Goal: Task Accomplishment & Management: Complete application form

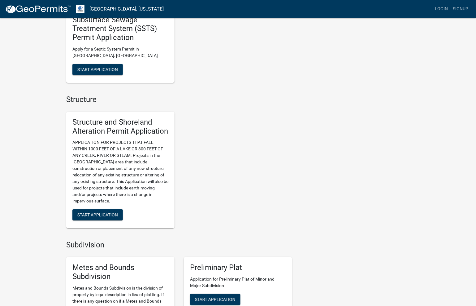
scroll to position [344, 0]
click at [87, 212] on span "Start Application" at bounding box center [97, 214] width 41 height 5
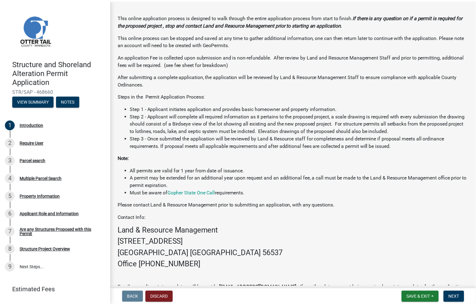
scroll to position [88, 0]
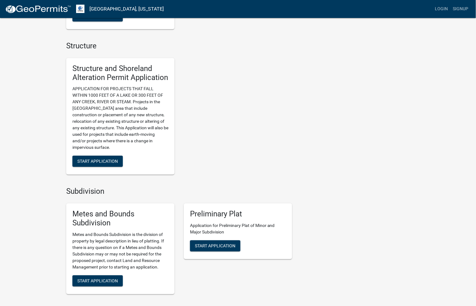
scroll to position [413, 0]
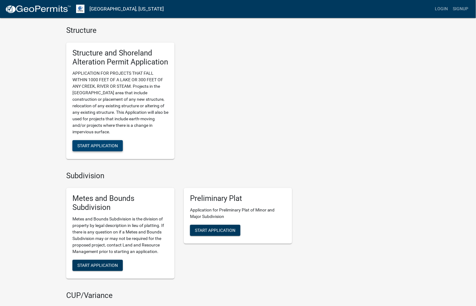
click at [96, 144] on span "Start Application" at bounding box center [97, 145] width 41 height 5
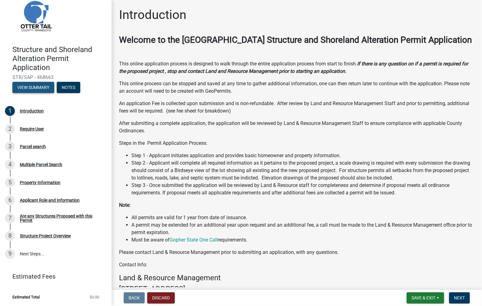
click at [33, 87] on button "View Summary" at bounding box center [33, 87] width 42 height 11
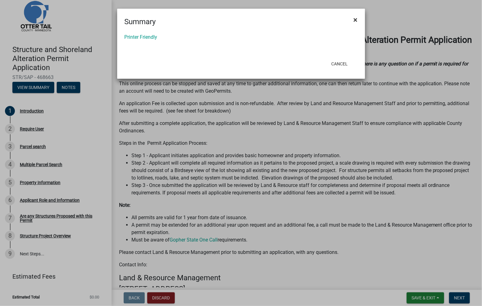
click at [356, 18] on span "×" at bounding box center [355, 19] width 4 height 9
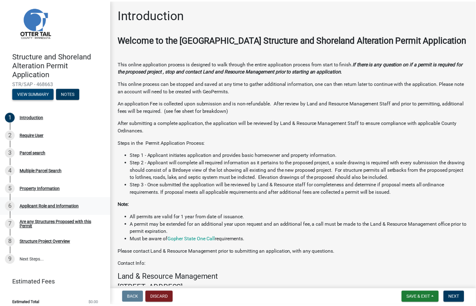
scroll to position [14, 0]
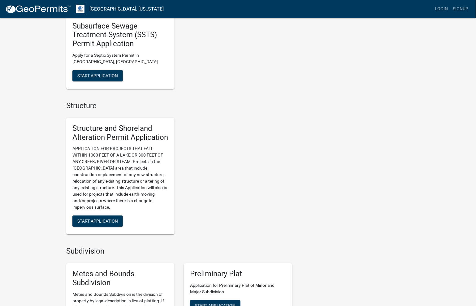
scroll to position [378, 0]
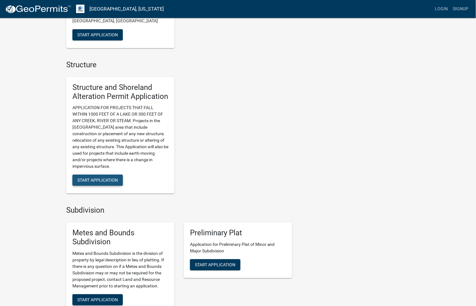
click at [92, 180] on span "Start Application" at bounding box center [97, 179] width 41 height 5
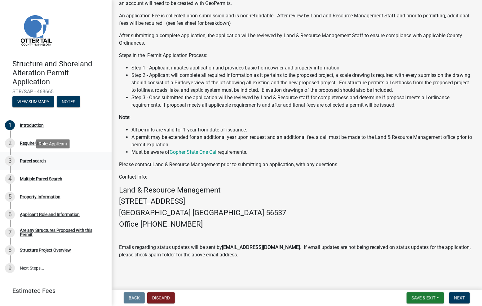
click at [32, 160] on div "Parcel search" at bounding box center [33, 161] width 26 height 4
click at [33, 161] on div "Parcel search" at bounding box center [33, 161] width 26 height 4
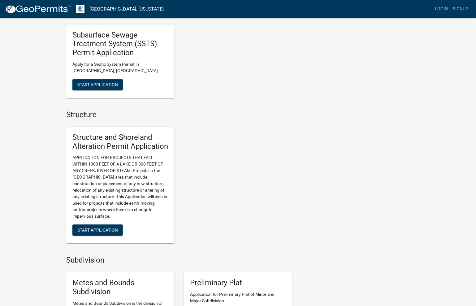
scroll to position [344, 0]
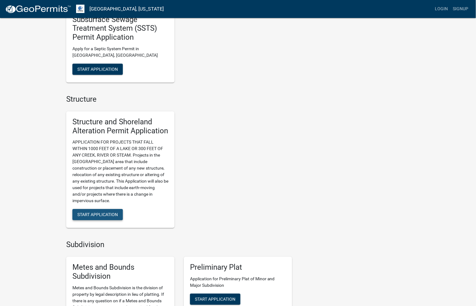
click at [104, 213] on span "Start Application" at bounding box center [97, 214] width 41 height 5
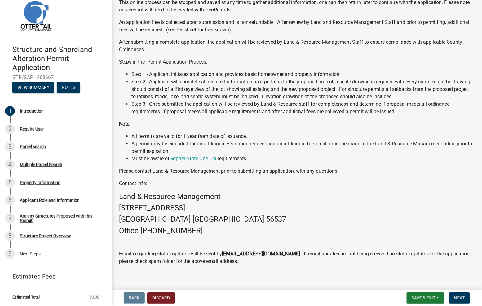
scroll to position [88, 0]
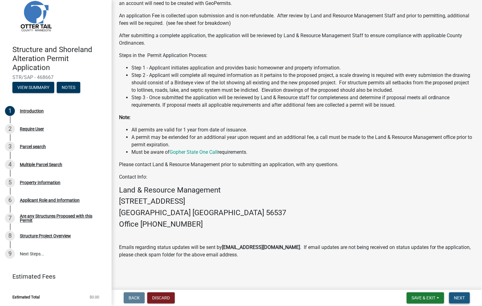
click at [461, 297] on span "Next" at bounding box center [459, 297] width 11 height 5
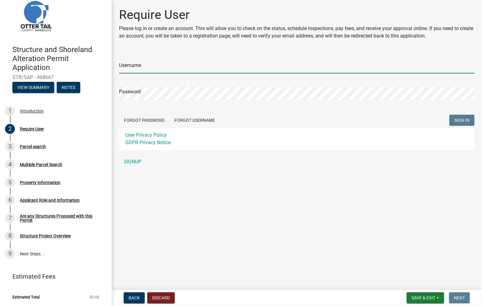
type input "dpesek"
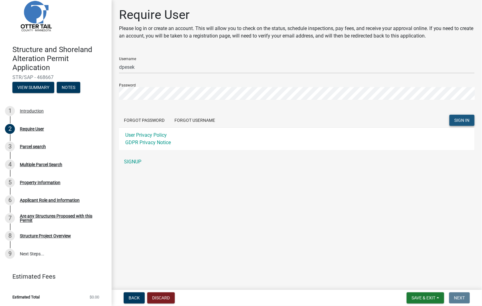
click at [461, 123] on button "SIGN IN" at bounding box center [461, 120] width 25 height 11
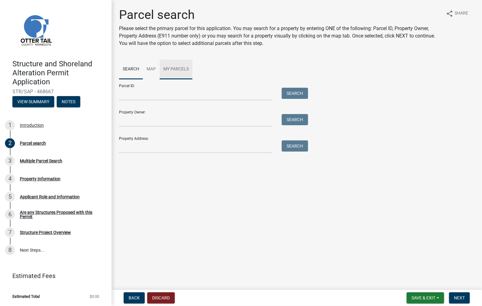
click at [171, 69] on link "My Parcels" at bounding box center [176, 69] width 33 height 20
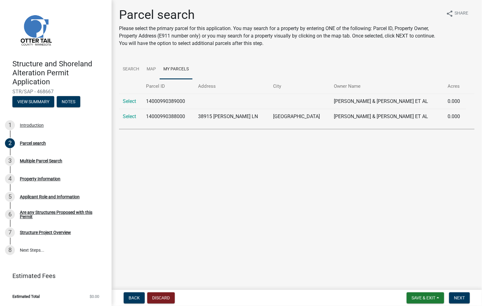
click at [162, 100] on td "14000990389000" at bounding box center [168, 101] width 52 height 15
click at [157, 116] on td "14000990388000" at bounding box center [168, 116] width 52 height 15
click at [132, 114] on link "Select" at bounding box center [129, 116] width 13 height 6
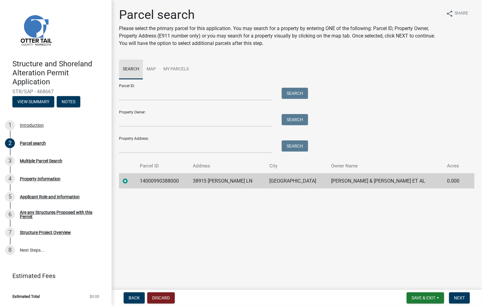
click at [126, 69] on link "Search" at bounding box center [131, 69] width 24 height 20
click at [132, 67] on link "Search" at bounding box center [131, 69] width 24 height 20
click at [178, 69] on link "My Parcels" at bounding box center [176, 69] width 33 height 20
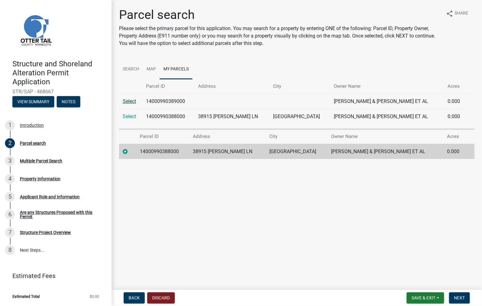
click at [132, 101] on link "Select" at bounding box center [129, 101] width 13 height 6
radio input "false"
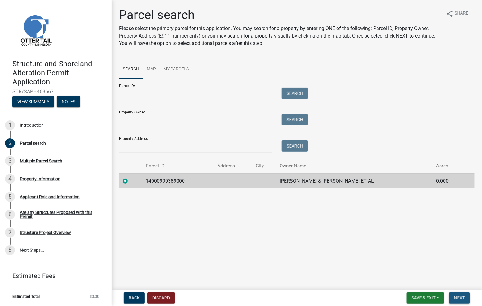
click at [460, 298] on span "Next" at bounding box center [459, 297] width 11 height 5
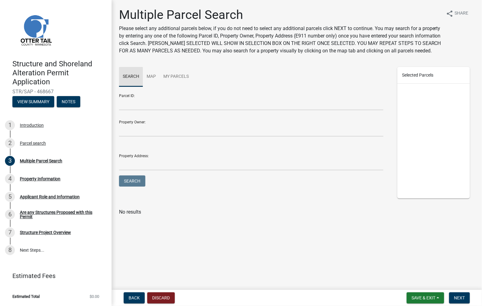
click at [128, 84] on link "Search" at bounding box center [131, 77] width 24 height 20
click at [166, 85] on link "My Parcels" at bounding box center [176, 77] width 33 height 20
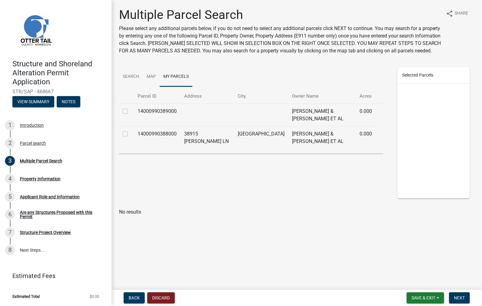
click at [128, 135] on div at bounding box center [126, 133] width 7 height 7
click at [130, 130] on label at bounding box center [130, 130] width 0 height 0
click at [130, 134] on input "checkbox" at bounding box center [132, 132] width 4 height 4
checkbox input "true"
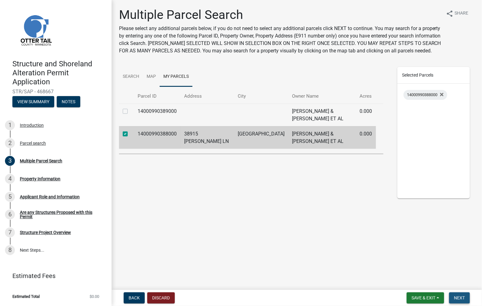
click at [455, 295] on span "Next" at bounding box center [459, 297] width 11 height 5
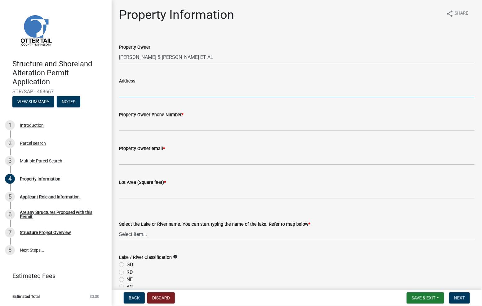
click at [121, 94] on input "Address" at bounding box center [296, 91] width 355 height 13
type input "3407 Maple St. N."
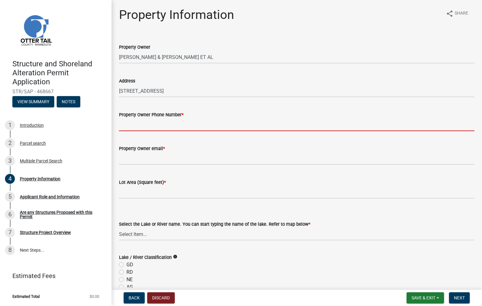
click at [123, 125] on input "Property Owner Phone Number *" at bounding box center [296, 124] width 355 height 13
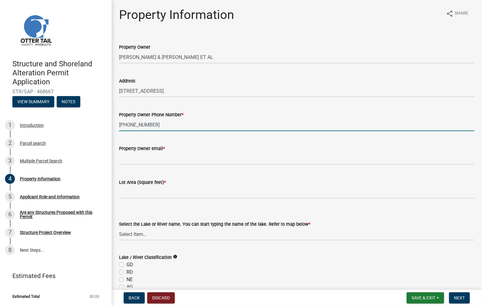
type input "701-541-3406"
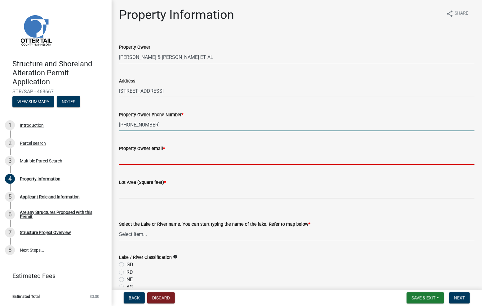
click at [128, 157] on input "Property Owner email *" at bounding box center [296, 158] width 355 height 13
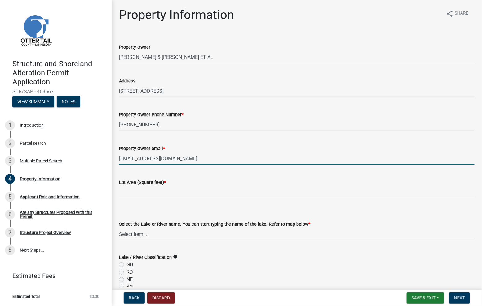
type input "dolope@msn.com"
click at [120, 193] on input "text" at bounding box center [296, 192] width 355 height 13
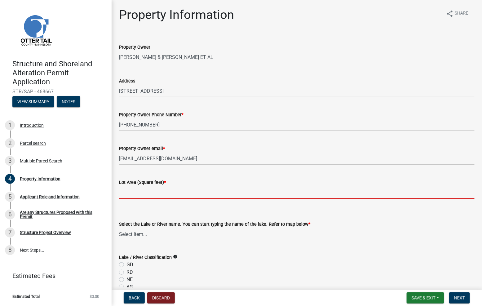
click at [146, 191] on input "text" at bounding box center [296, 192] width 355 height 13
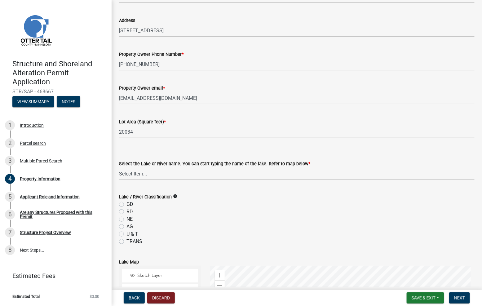
scroll to position [69, 0]
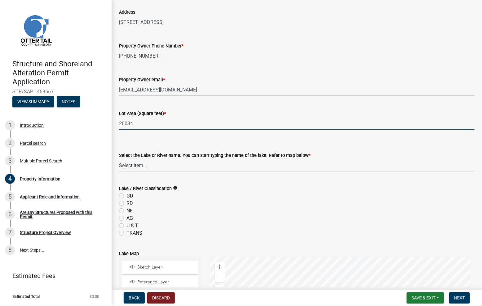
type input "20034"
click at [140, 165] on select "Select Item... None Adley 56-031 Albert 56-118 Alfred 56-600 Alice 56-244 Alice…" at bounding box center [296, 165] width 355 height 13
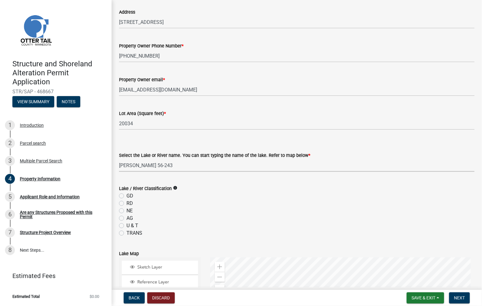
click at [119, 159] on select "Select Item... None Adley 56-031 Albert 56-118 Alfred 56-600 Alice 56-244 Alice…" at bounding box center [296, 165] width 355 height 13
select select "f9d90a2a-c4f5-488f-96c4-739e752238e8"
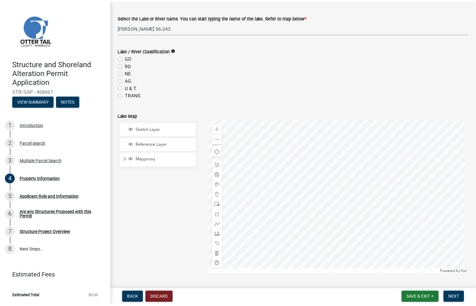
scroll to position [241, 0]
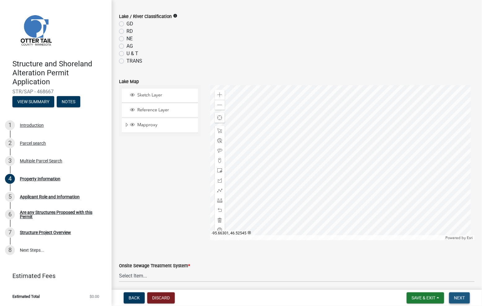
click at [462, 297] on span "Next" at bounding box center [459, 297] width 11 height 5
click at [126, 24] on label "GD" at bounding box center [129, 23] width 7 height 7
click at [126, 24] on input "GD" at bounding box center [128, 22] width 4 height 4
radio input "true"
click at [147, 93] on span "Sketch Layer" at bounding box center [166, 95] width 60 height 6
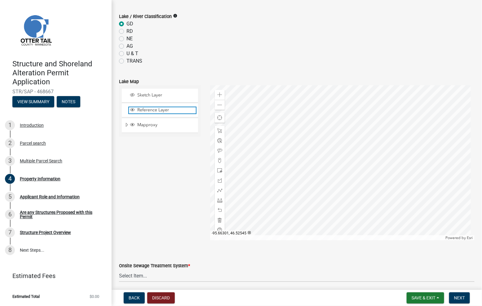
click at [145, 110] on span "Reference Layer" at bounding box center [166, 110] width 60 height 6
click at [136, 124] on span "Mapproxy" at bounding box center [166, 125] width 60 height 6
click at [146, 92] on span "Sketch Layer" at bounding box center [166, 95] width 60 height 6
click at [143, 96] on span "Sketch Layer" at bounding box center [166, 95] width 60 height 6
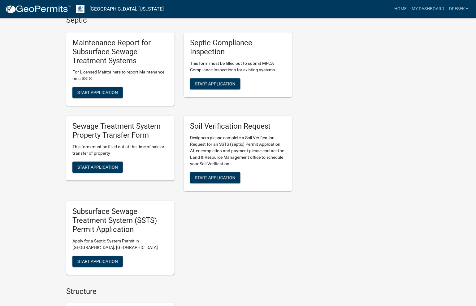
scroll to position [275, 0]
click at [98, 258] on span "Start Application" at bounding box center [97, 260] width 41 height 5
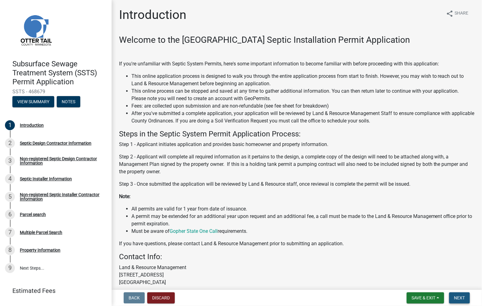
click at [459, 296] on span "Next" at bounding box center [459, 297] width 11 height 5
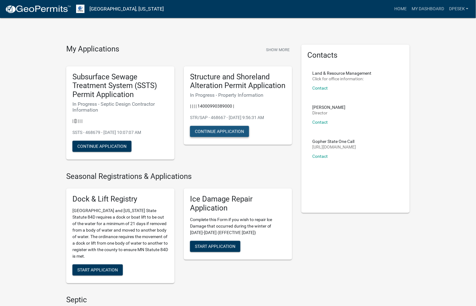
click at [223, 132] on button "Continue Application" at bounding box center [219, 131] width 59 height 11
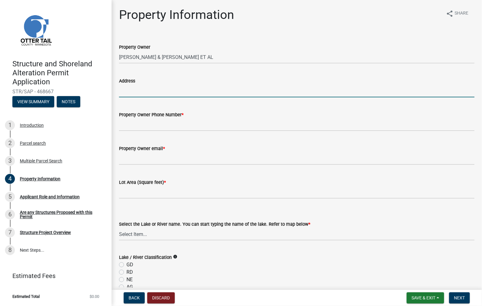
click at [135, 88] on input "Address" at bounding box center [296, 91] width 355 height 13
type input "3407 maple st. n."
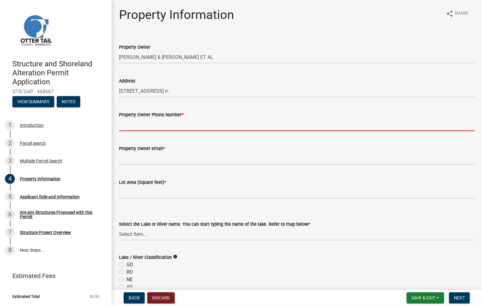
click at [129, 126] on input "Property Owner Phone Number *" at bounding box center [296, 124] width 355 height 13
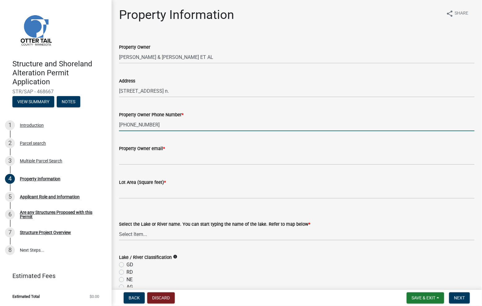
type input "701-541-3406"
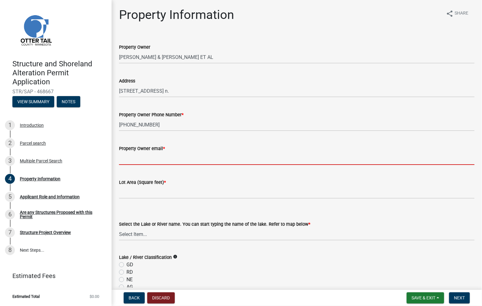
click at [125, 153] on input "Property Owner email *" at bounding box center [296, 158] width 355 height 13
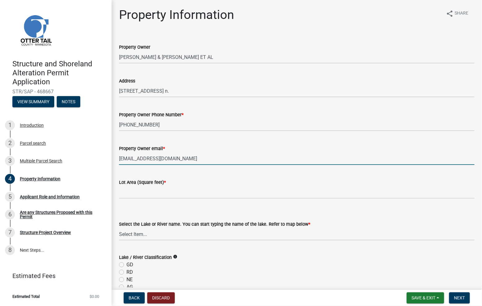
type input "dolope@msn.com"
click at [123, 193] on input "text" at bounding box center [296, 192] width 355 height 13
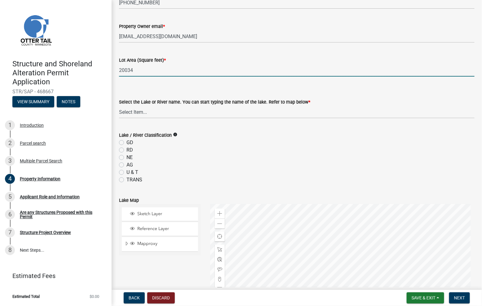
scroll to position [138, 0]
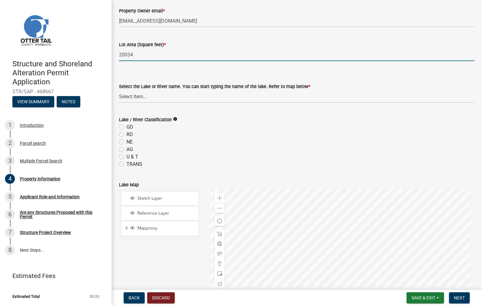
type input "20034"
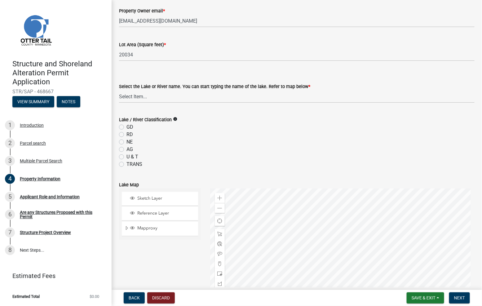
click at [126, 127] on label "GD" at bounding box center [129, 126] width 7 height 7
click at [126, 127] on input "GD" at bounding box center [128, 125] width 4 height 4
radio input "true"
click at [464, 300] on button "Next" at bounding box center [459, 297] width 21 height 11
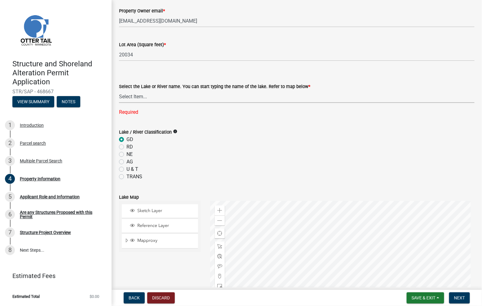
click at [147, 95] on select "Select Item... None Adley 56-031 Albert 56-118 Alfred 56-600 Alice 56-244 Alice…" at bounding box center [296, 96] width 355 height 13
click at [119, 90] on select "Select Item... None Adley 56-031 Albert 56-118 Alfred 56-600 Alice 56-244 Alice…" at bounding box center [296, 96] width 355 height 13
select select "f9d90a2a-c4f5-488f-96c4-739e752238e8"
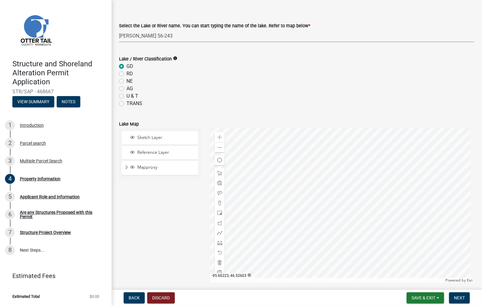
scroll to position [206, 0]
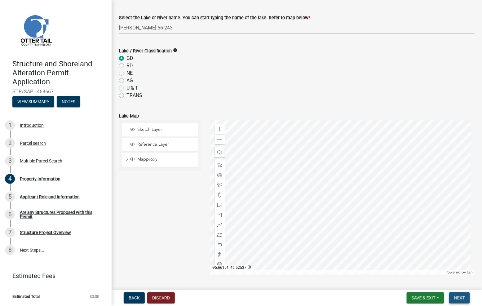
click at [458, 299] on span "Next" at bounding box center [459, 297] width 11 height 5
click at [148, 128] on span "Sketch Layer" at bounding box center [166, 130] width 60 height 6
click at [457, 296] on span "Next" at bounding box center [459, 297] width 11 height 5
click at [455, 297] on span "Next" at bounding box center [459, 297] width 11 height 5
click at [333, 186] on div at bounding box center [342, 197] width 264 height 155
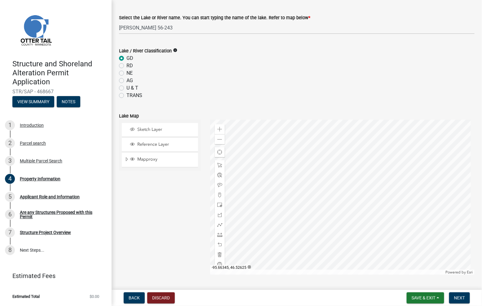
click at [243, 132] on div at bounding box center [342, 197] width 264 height 155
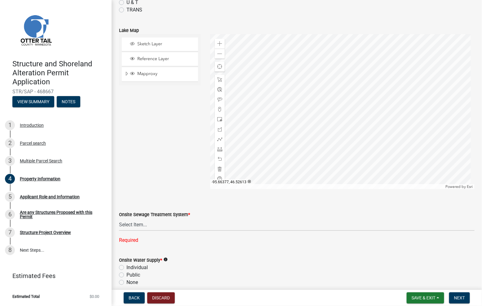
scroll to position [366, 0]
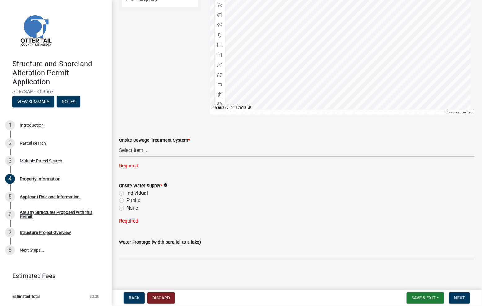
click at [141, 148] on select "Select Item... L&R Certificate of Compliance within 5yrs Compliance Inspection …" at bounding box center [296, 150] width 355 height 13
click at [119, 156] on select "Select Item... L&R Certificate of Compliance within 5yrs Compliance Inspection …" at bounding box center [296, 150] width 355 height 13
select select "9f52d7c9-96dd-4370-b810-ce091165f7c2"
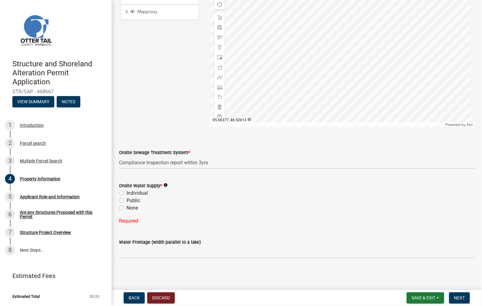
click at [141, 194] on label "Individual" at bounding box center [136, 192] width 21 height 7
click at [130, 193] on input "Individual" at bounding box center [128, 191] width 4 height 4
radio input "true"
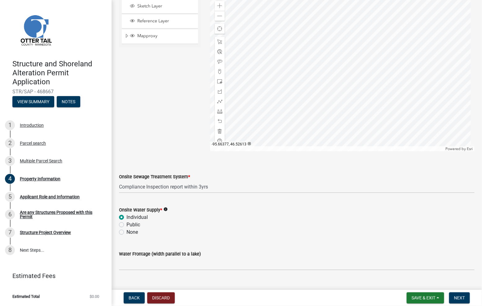
scroll to position [341, 0]
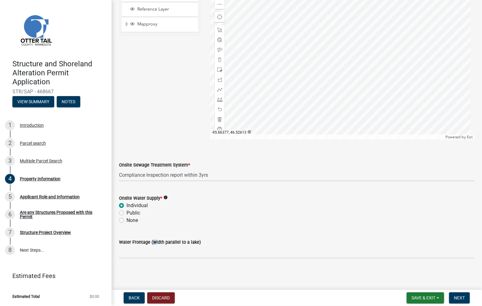
click at [151, 243] on label "Water Frontage (width parallel to a lake)" at bounding box center [160, 242] width 82 height 4
click at [150, 251] on input "Water Frontage (width parallel to a lake)" at bounding box center [296, 252] width 355 height 13
type input "150.65"
click at [456, 299] on span "Next" at bounding box center [459, 297] width 11 height 5
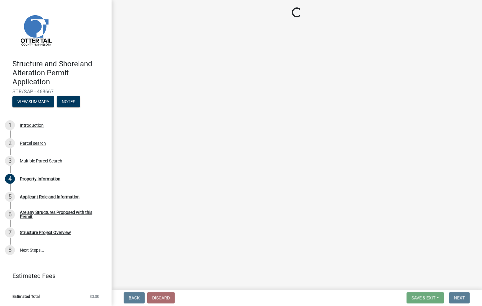
scroll to position [0, 0]
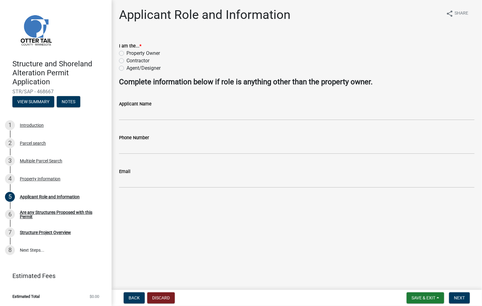
click at [126, 53] on label "Property Owner" at bounding box center [142, 53] width 33 height 7
click at [126, 53] on input "Property Owner" at bounding box center [128, 52] width 4 height 4
radio input "true"
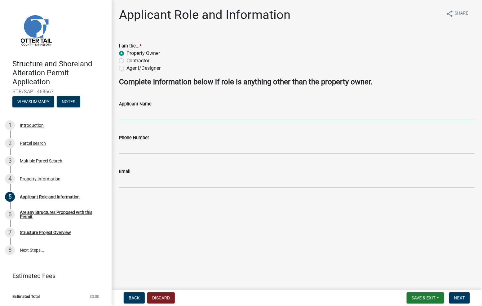
click at [126, 114] on input "Applicant Name" at bounding box center [296, 113] width 355 height 13
type input "Donald Pesek"
click at [126, 146] on input "Phone Number" at bounding box center [296, 147] width 355 height 13
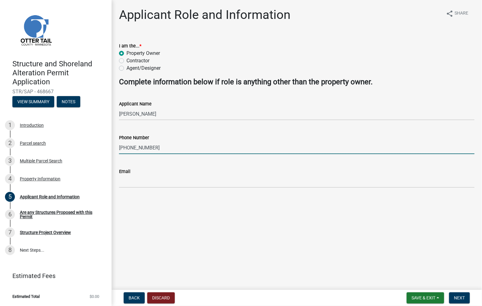
type input "701-541-3406"
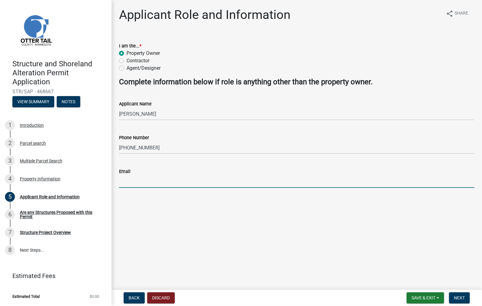
click at [126, 180] on input "Email" at bounding box center [296, 181] width 355 height 13
type input "dolope@msn.com"
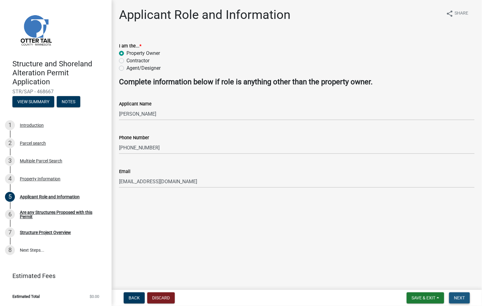
click at [466, 297] on button "Next" at bounding box center [459, 297] width 21 height 11
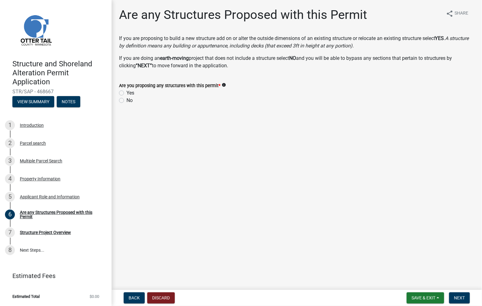
click at [126, 92] on label "Yes" at bounding box center [130, 92] width 8 height 7
click at [126, 92] on input "Yes" at bounding box center [128, 91] width 4 height 4
radio input "true"
click at [461, 295] on span "Next" at bounding box center [459, 297] width 11 height 5
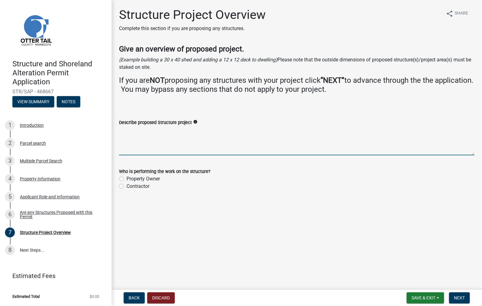
click at [161, 150] on textarea "Describe proposed Structure project" at bounding box center [296, 140] width 355 height 29
type textarea "25 x 40 garage"
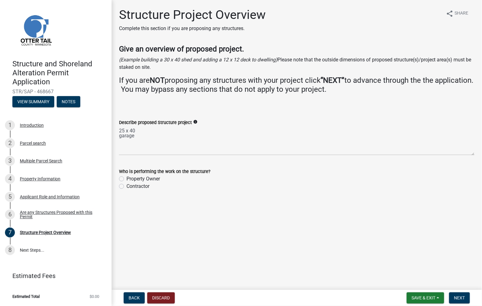
click at [126, 187] on label "Contractor" at bounding box center [137, 185] width 23 height 7
click at [126, 186] on input "Contractor" at bounding box center [128, 184] width 4 height 4
radio input "true"
click at [456, 296] on span "Next" at bounding box center [459, 297] width 11 height 5
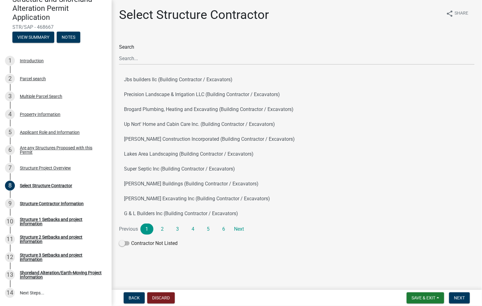
scroll to position [69, 0]
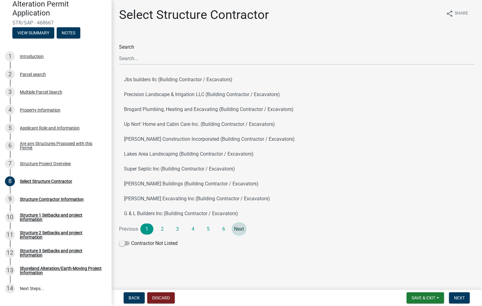
click at [239, 225] on link "Next" at bounding box center [239, 228] width 13 height 11
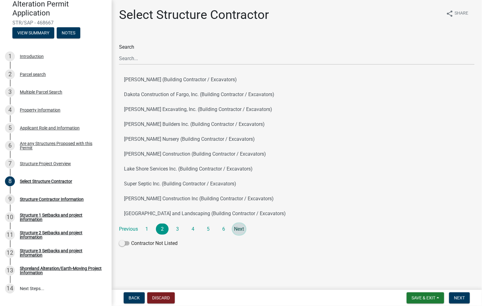
click at [238, 231] on link "Next" at bounding box center [239, 228] width 13 height 11
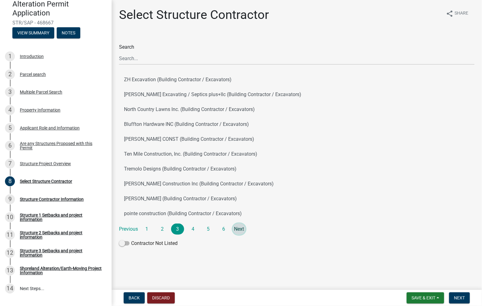
click at [238, 231] on link "Next" at bounding box center [239, 228] width 13 height 11
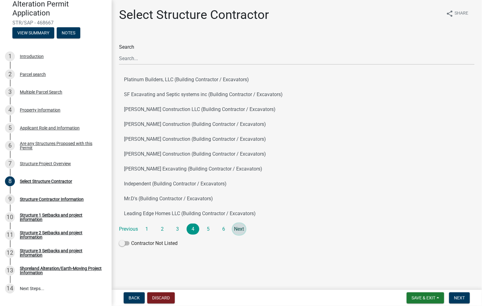
click at [238, 231] on link "Next" at bounding box center [239, 228] width 13 height 11
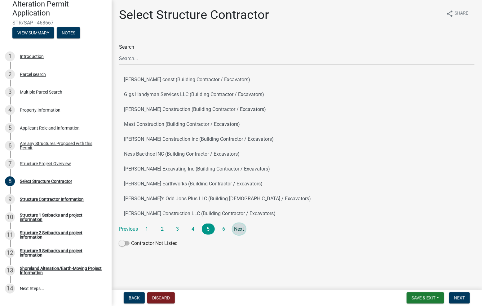
click at [238, 231] on link "Next" at bounding box center [239, 228] width 13 height 11
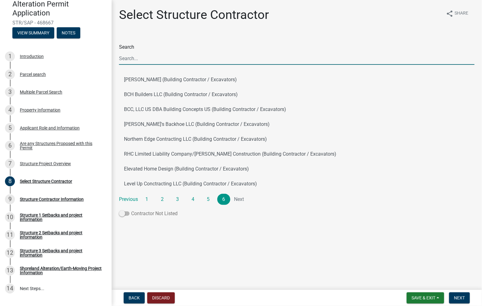
click at [152, 213] on label "Contractor Not Listed" at bounding box center [148, 213] width 59 height 7
click at [131, 210] on input "Contractor Not Listed" at bounding box center [131, 210] width 0 height 0
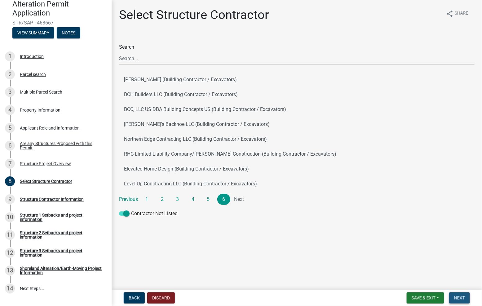
click at [466, 299] on button "Next" at bounding box center [459, 297] width 21 height 11
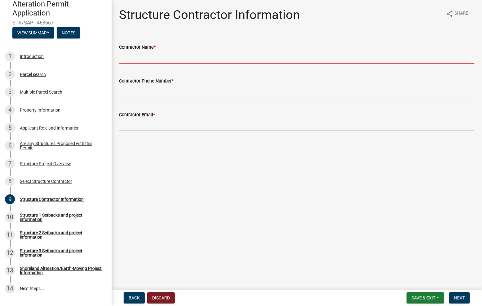
click at [124, 58] on input "Contractor Name *" at bounding box center [296, 57] width 355 height 13
type input "Countryside Buildings"
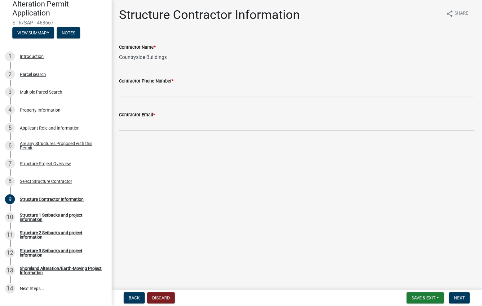
click at [128, 95] on input "Contractor Phone Number *" at bounding box center [296, 91] width 355 height 13
type input "2182349488"
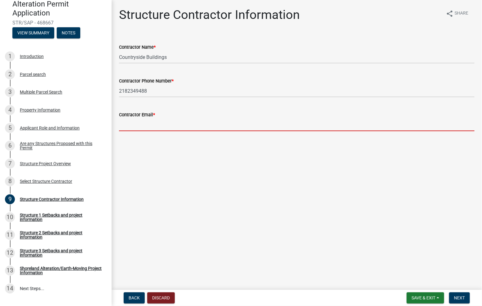
click at [127, 128] on input "Contractor Email *" at bounding box center [296, 124] width 355 height 13
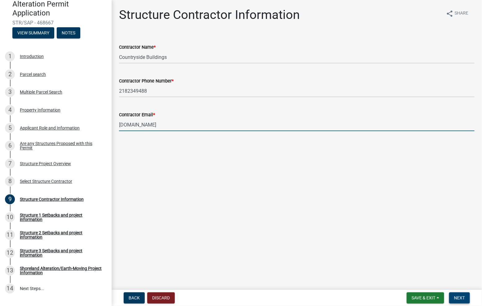
click at [461, 297] on span "Next" at bounding box center [459, 297] width 11 height 5
click at [190, 126] on input "countrysidebuildingsmn.com" at bounding box center [296, 124] width 355 height 13
type input "c"
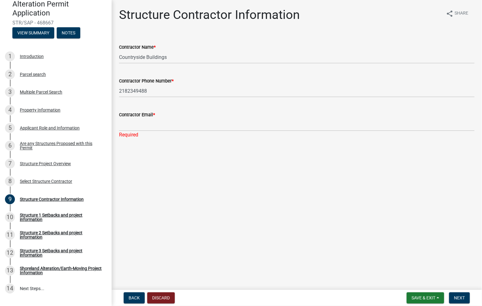
click at [178, 168] on main "Structure Contractor Information share Share Contractor Name * Countryside Buil…" at bounding box center [297, 143] width 370 height 287
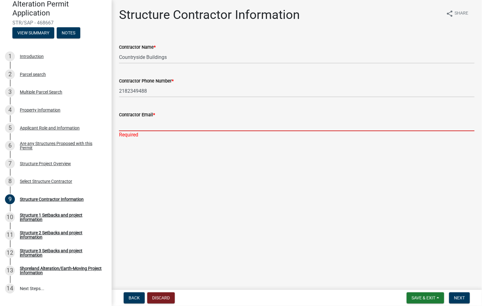
click at [135, 127] on input "Contractor Email *" at bounding box center [296, 124] width 355 height 13
click at [121, 125] on input "Contractor Email *" at bounding box center [296, 124] width 355 height 13
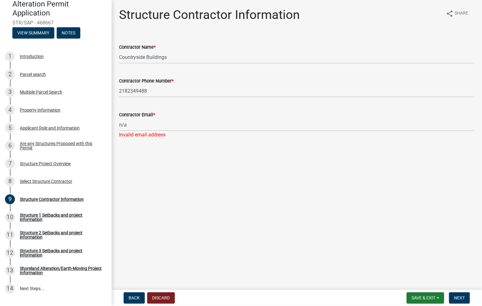
click at [155, 184] on main "Structure Contractor Information share Share Contractor Name * Countryside Buil…" at bounding box center [297, 143] width 370 height 287
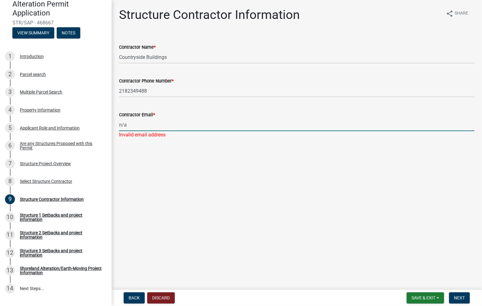
click at [137, 121] on input "n/a" at bounding box center [296, 124] width 355 height 13
type input "n"
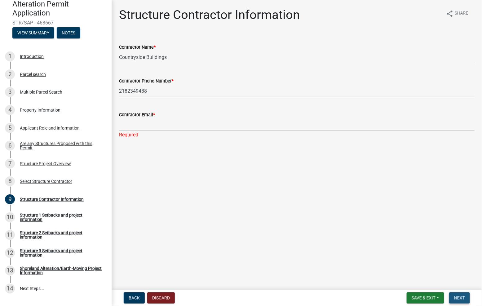
click at [457, 298] on span "Next" at bounding box center [459, 297] width 11 height 5
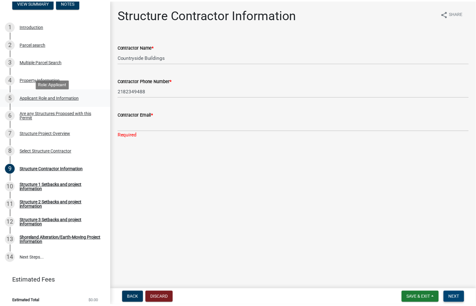
scroll to position [103, 0]
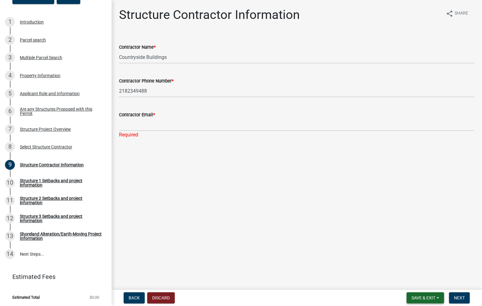
click at [420, 296] on span "Save & Exit" at bounding box center [423, 297] width 24 height 5
click at [409, 281] on button "Save & Exit" at bounding box center [419, 281] width 50 height 15
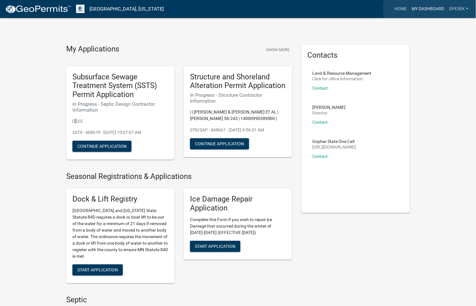
click at [431, 9] on link "My Dashboard" at bounding box center [427, 9] width 37 height 12
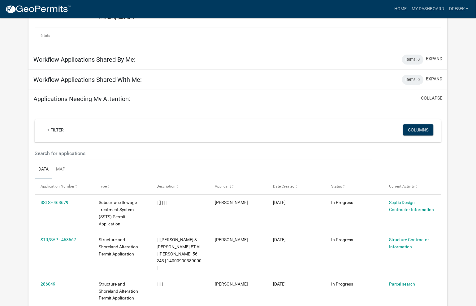
scroll to position [402, 0]
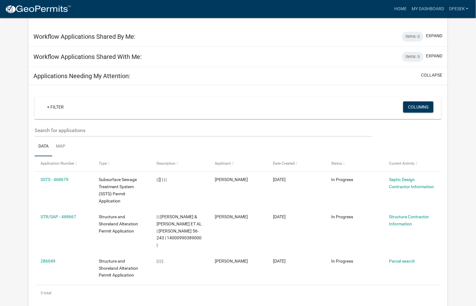
drag, startPoint x: 51, startPoint y: 165, endPoint x: 96, endPoint y: 131, distance: 56.6
click at [96, 137] on ul "Data Map" at bounding box center [238, 147] width 407 height 20
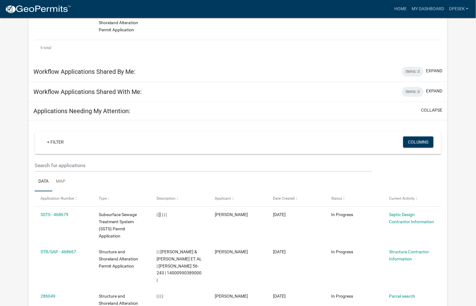
scroll to position [367, 0]
drag, startPoint x: 50, startPoint y: 201, endPoint x: 202, endPoint y: 118, distance: 173.1
click at [202, 131] on div "+ Filter Columns" at bounding box center [237, 142] width 401 height 23
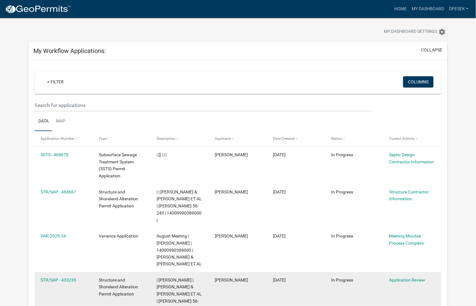
scroll to position [0, 0]
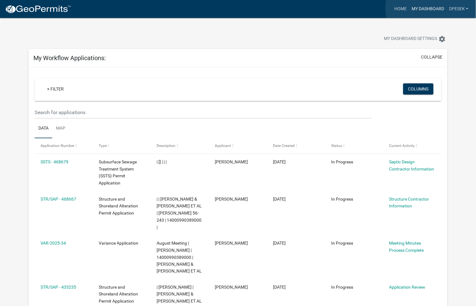
click at [433, 8] on link "My Dashboard" at bounding box center [427, 9] width 37 height 12
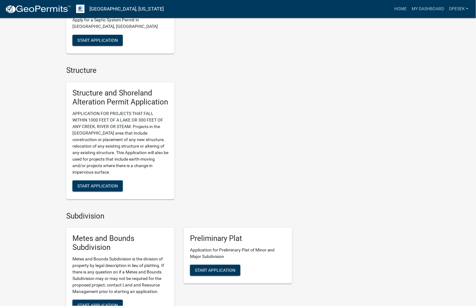
scroll to position [482, 0]
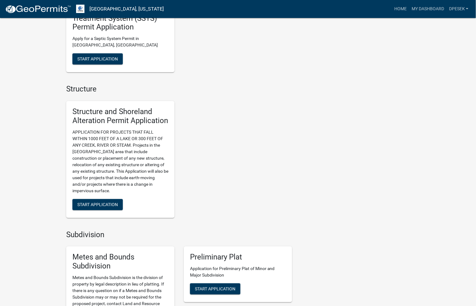
click at [104, 114] on h5 "Structure and Shoreland Alteration Permit Application" at bounding box center [120, 116] width 96 height 18
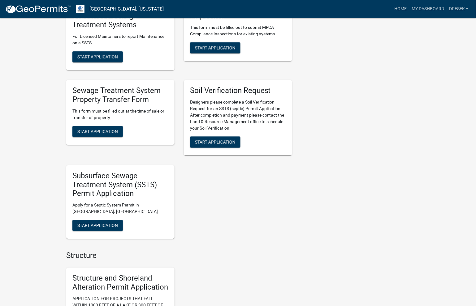
scroll to position [310, 0]
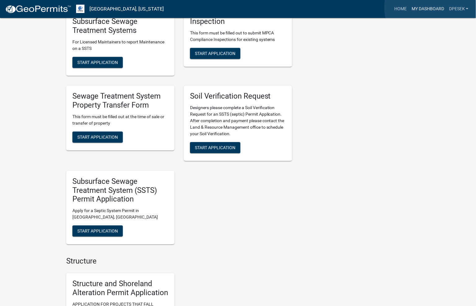
click at [432, 7] on link "My Dashboard" at bounding box center [427, 9] width 37 height 12
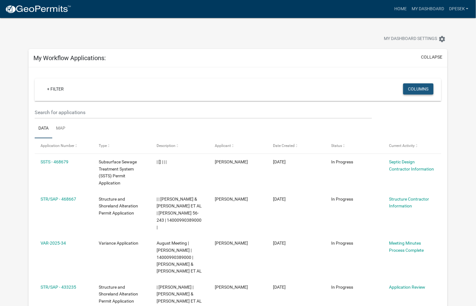
click at [428, 87] on button "Columns" at bounding box center [419, 88] width 30 height 11
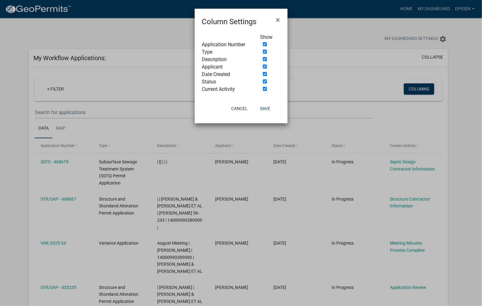
click at [370, 38] on ngb-modal-window "Column Settings × Show Application Number Type Description Applicant Date Creat…" at bounding box center [241, 153] width 482 height 306
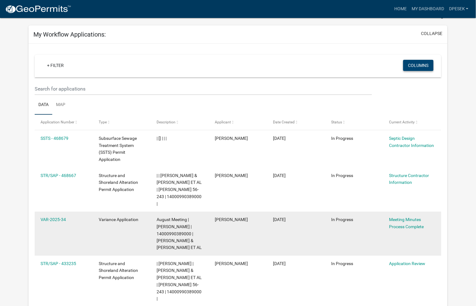
scroll to position [69, 0]
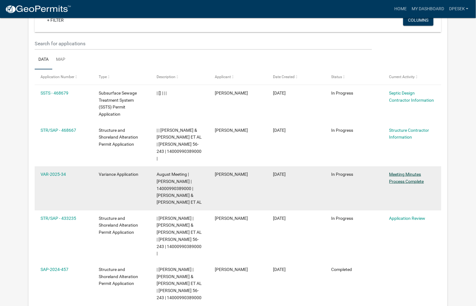
click at [408, 175] on link "Meeting Minutes Process Complete" at bounding box center [407, 178] width 35 height 12
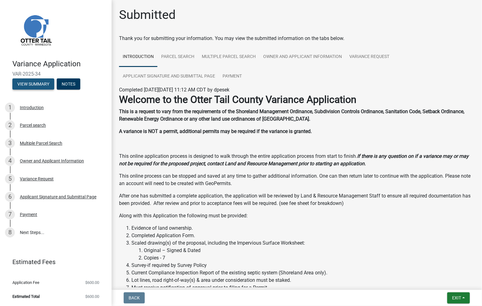
click at [26, 84] on button "View Summary" at bounding box center [33, 83] width 42 height 11
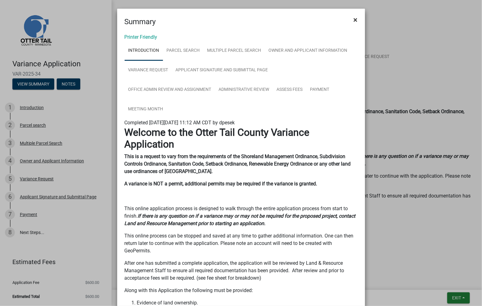
click at [350, 20] on button "×" at bounding box center [355, 19] width 14 height 17
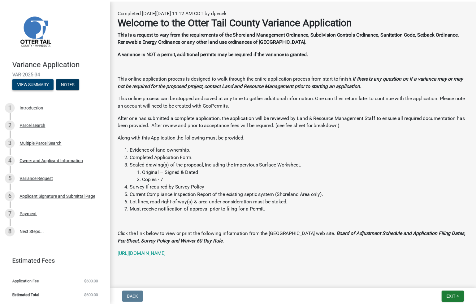
scroll to position [85, 0]
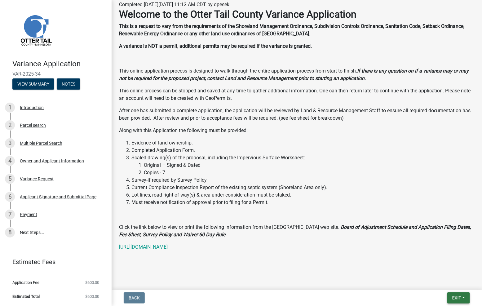
click at [461, 297] on span "Exit" at bounding box center [456, 297] width 9 height 5
click at [436, 283] on button "Save & Exit" at bounding box center [445, 281] width 50 height 15
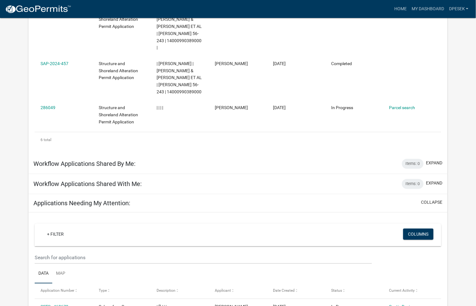
scroll to position [264, 0]
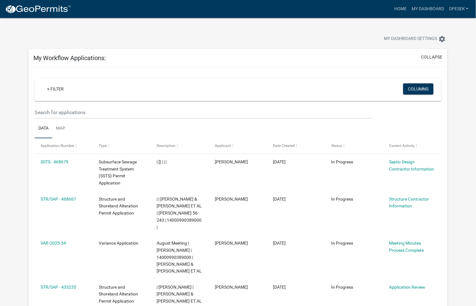
scroll to position [69, 0]
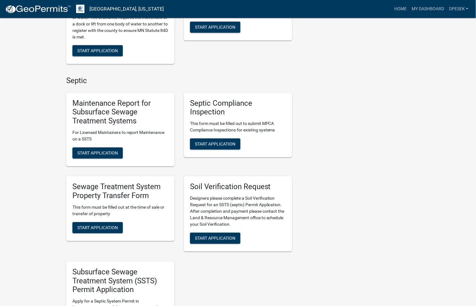
scroll to position [310, 0]
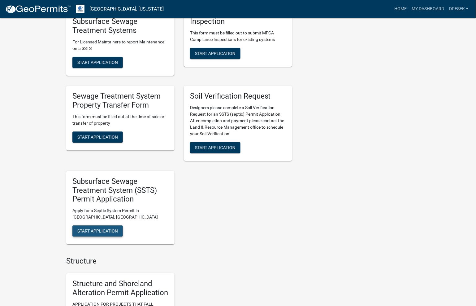
click at [92, 231] on span "Start Application" at bounding box center [97, 230] width 41 height 5
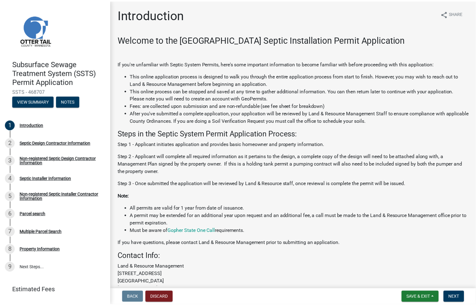
scroll to position [62, 0]
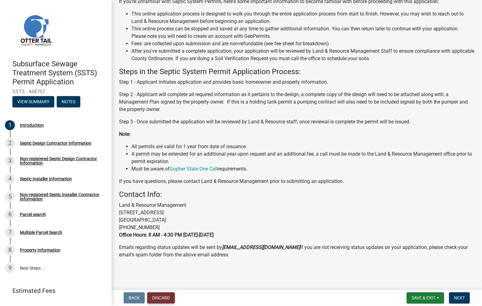
click at [153, 299] on button "Discard" at bounding box center [161, 297] width 28 height 11
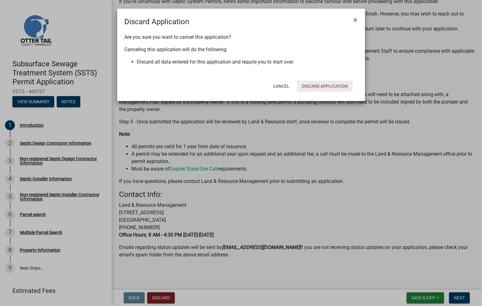
click at [309, 85] on button "Discard Application" at bounding box center [325, 86] width 56 height 11
click at [309, 85] on form "Discard Application × Are you sure you want to cancel this application? Canceli…" at bounding box center [241, 52] width 248 height 87
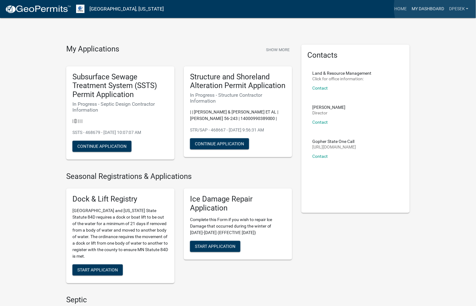
click at [441, 7] on link "My Dashboard" at bounding box center [427, 9] width 37 height 12
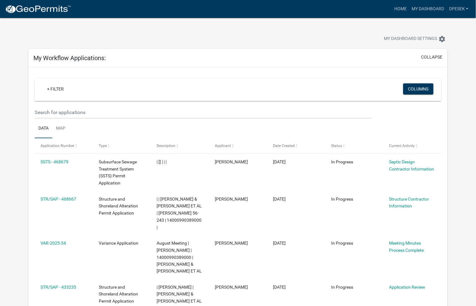
drag, startPoint x: 406, startPoint y: 164, endPoint x: 285, endPoint y: 72, distance: 152.2
click at [285, 72] on div "+ Filter Columns Data Map Application Number Type Description Applicant Date Cr…" at bounding box center [237, 247] width 419 height 361
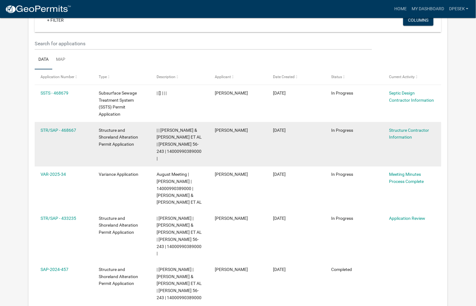
scroll to position [34, 0]
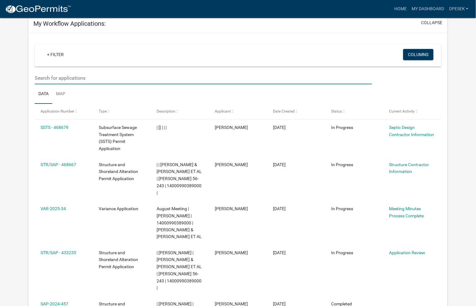
click at [55, 77] on input "text" at bounding box center [204, 78] width 338 height 13
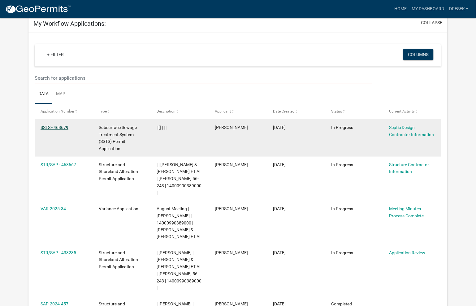
click at [49, 126] on link "SSTS - 468679" at bounding box center [55, 127] width 28 height 5
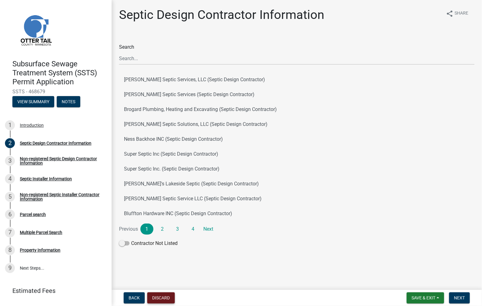
click at [157, 296] on button "Discard" at bounding box center [161, 297] width 28 height 11
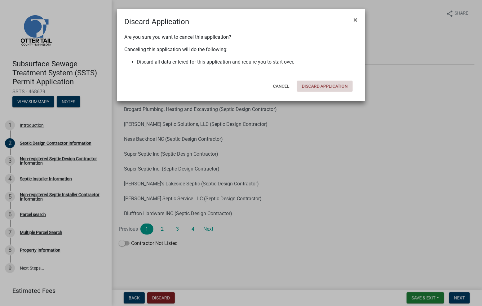
click at [312, 85] on button "Discard Application" at bounding box center [325, 86] width 56 height 11
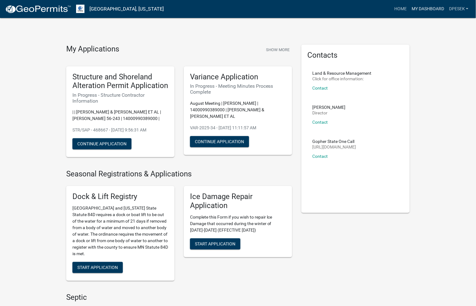
click at [419, 6] on link "My Dashboard" at bounding box center [427, 9] width 37 height 12
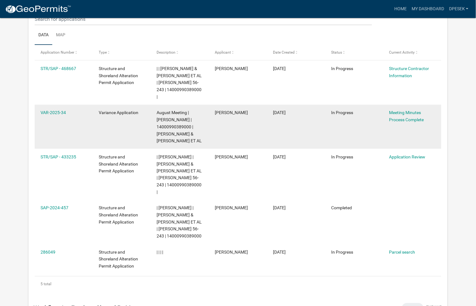
scroll to position [103, 0]
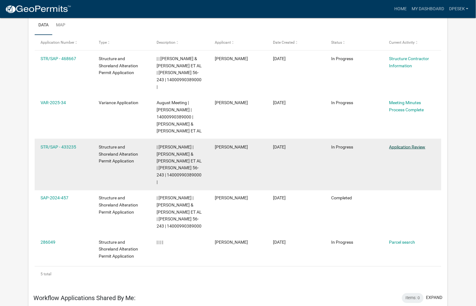
click at [412, 144] on link "Application Review" at bounding box center [408, 146] width 36 height 5
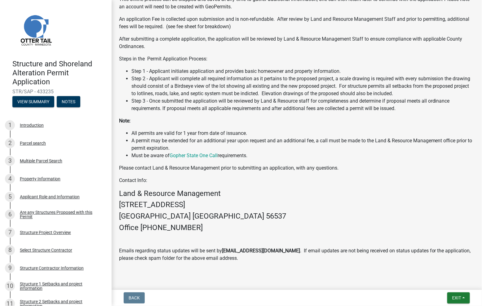
scroll to position [272, 0]
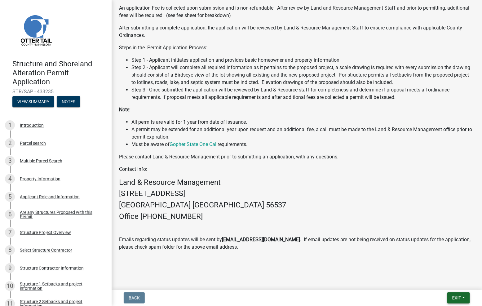
click at [453, 299] on span "Exit" at bounding box center [456, 297] width 9 height 5
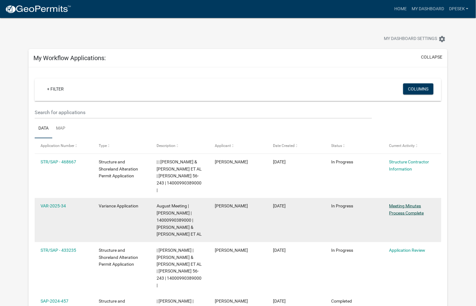
click at [406, 203] on link "Meeting Minutes Process Complete" at bounding box center [407, 209] width 35 height 12
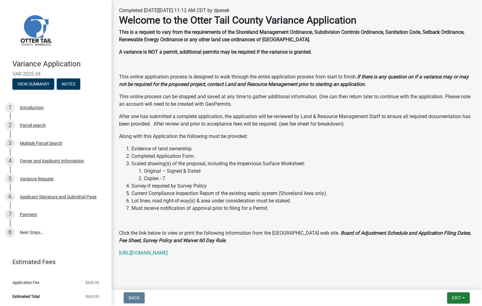
scroll to position [85, 0]
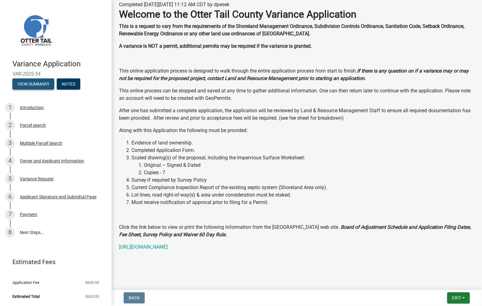
click at [34, 85] on button "View Summary" at bounding box center [33, 83] width 42 height 11
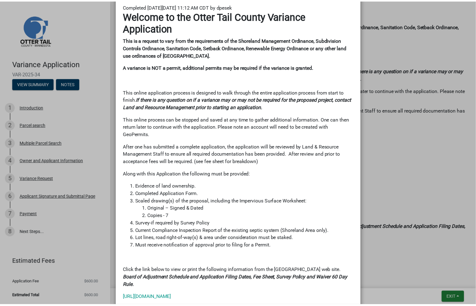
scroll to position [0, 0]
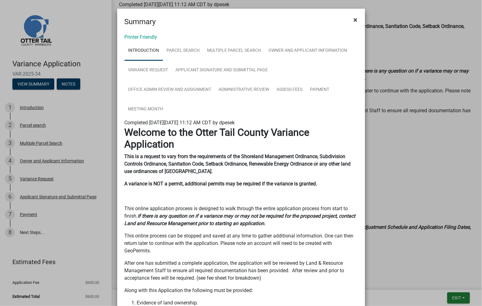
click at [353, 19] on span "×" at bounding box center [355, 19] width 4 height 9
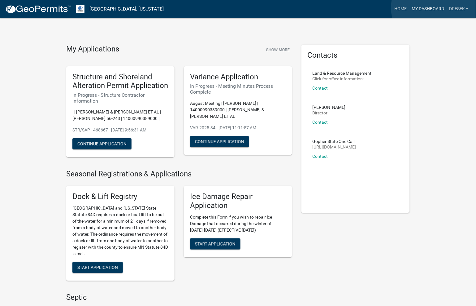
click at [439, 8] on link "My Dashboard" at bounding box center [427, 9] width 37 height 12
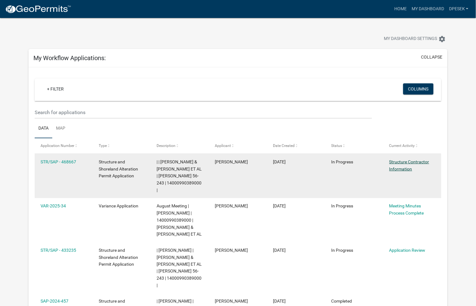
click at [400, 161] on link "Structure Contractor Information" at bounding box center [410, 165] width 40 height 12
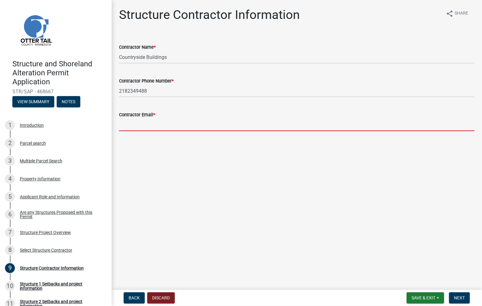
click at [128, 124] on input "Contractor Email *" at bounding box center [296, 124] width 355 height 13
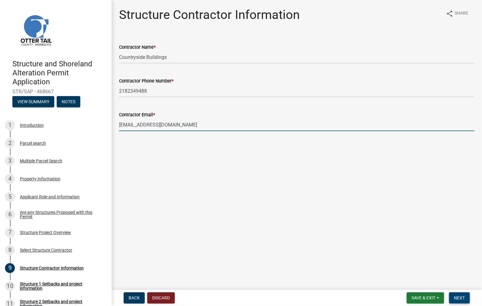
type input "[EMAIL_ADDRESS][DOMAIN_NAME]"
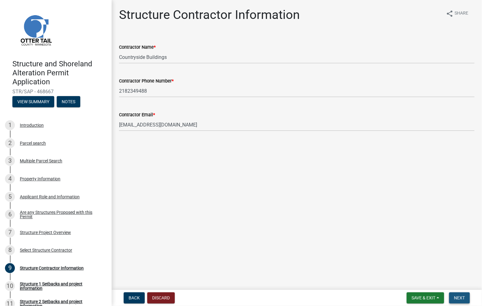
click at [458, 297] on span "Next" at bounding box center [459, 297] width 11 height 5
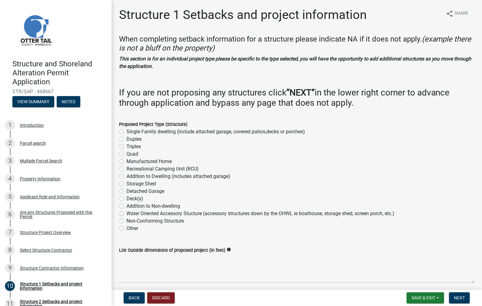
click at [146, 191] on label "Detached Garage" at bounding box center [145, 190] width 38 height 7
click at [130, 191] on input "Detached Garage" at bounding box center [128, 189] width 4 height 4
radio input "true"
click at [203, 263] on textarea "List Outside dimensions of proposed project (in feet)" at bounding box center [296, 268] width 355 height 29
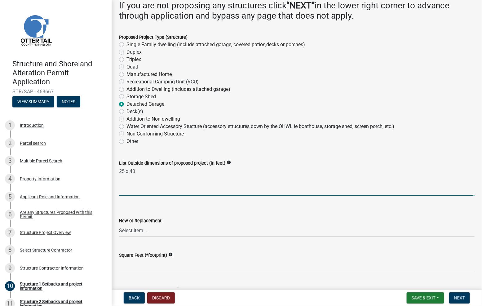
scroll to position [103, 0]
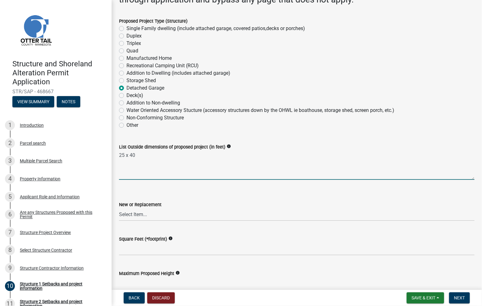
type textarea "25 x 40"
click at [129, 214] on select "Select Item... New Replacement" at bounding box center [296, 214] width 355 height 13
click at [119, 208] on select "Select Item... New Replacement" at bounding box center [296, 214] width 355 height 13
select select "c185e313-3403-4239-bd61-bb563c58a77a"
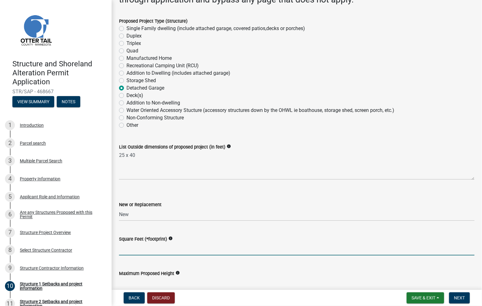
click at [141, 245] on input "text" at bounding box center [296, 249] width 355 height 13
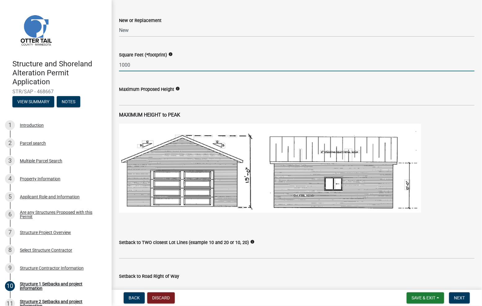
scroll to position [275, 0]
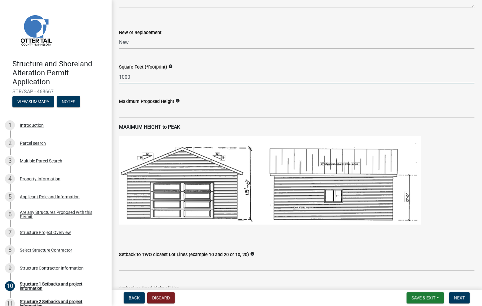
type input "1000"
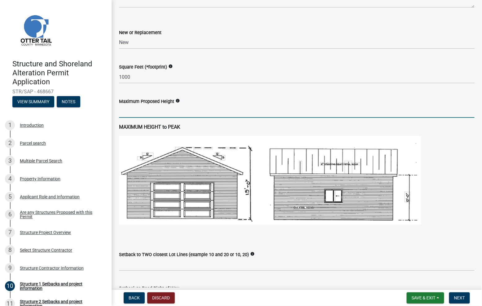
click at [126, 110] on input "text" at bounding box center [296, 111] width 355 height 13
type input "18.25"
click at [249, 188] on img at bounding box center [270, 180] width 302 height 89
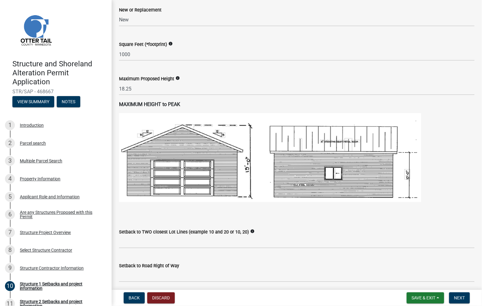
scroll to position [310, 0]
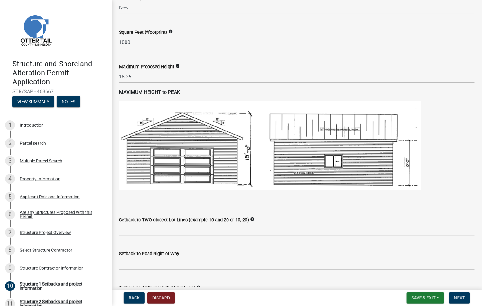
click at [246, 151] on img at bounding box center [270, 145] width 302 height 89
click at [248, 153] on img at bounding box center [270, 145] width 302 height 89
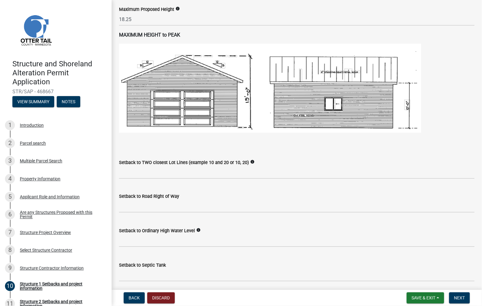
scroll to position [378, 0]
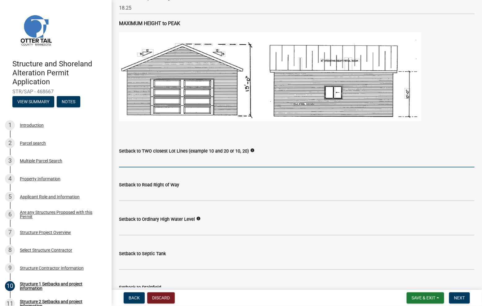
click at [122, 160] on input "Setback to TWO closest Lot Lines (example 10 and 20 or 10, 20)" at bounding box center [296, 161] width 355 height 13
type input "12,36"
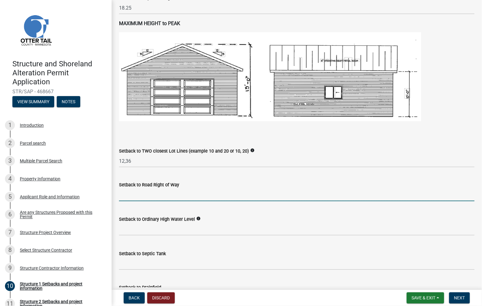
click at [134, 196] on input "text" at bounding box center [296, 194] width 355 height 13
type input "36"
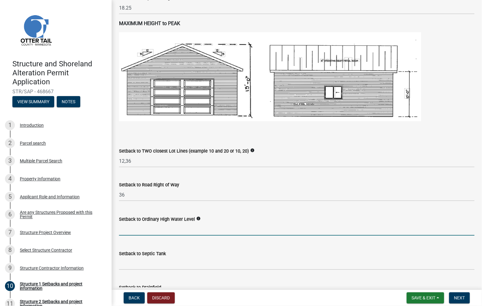
click at [127, 225] on input "text" at bounding box center [296, 229] width 355 height 13
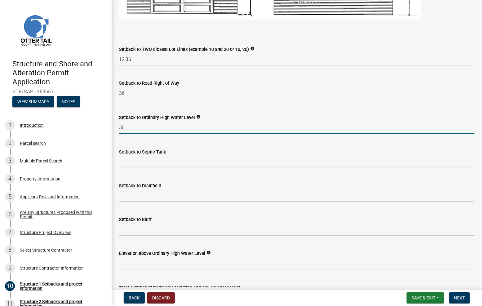
scroll to position [482, 0]
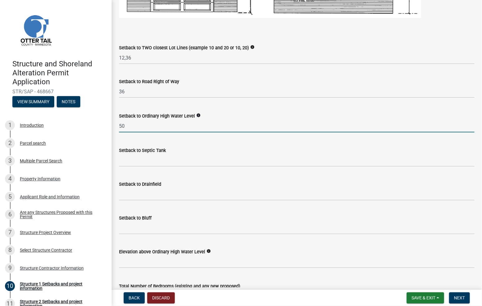
type input "50"
click at [128, 162] on input "Setback to Septic Tank" at bounding box center [296, 160] width 355 height 13
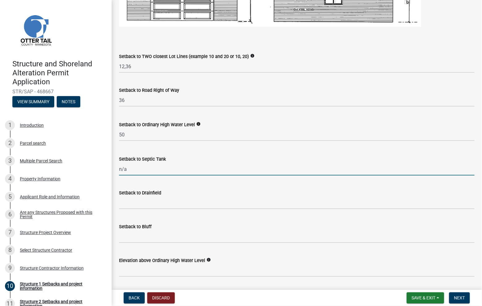
scroll to position [447, 0]
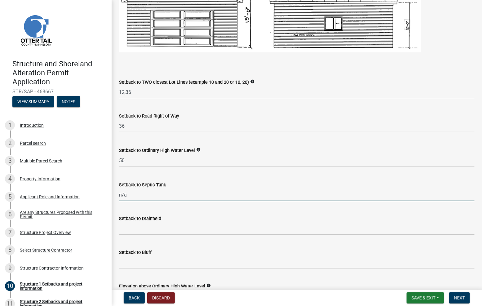
type input "n/a"
click at [134, 228] on input "Setback to Drainfield" at bounding box center [296, 228] width 355 height 13
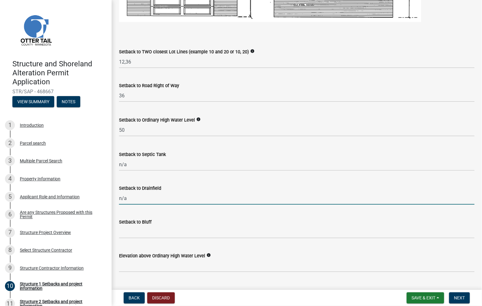
scroll to position [516, 0]
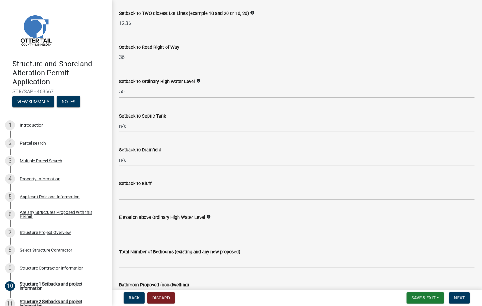
type input "n/a"
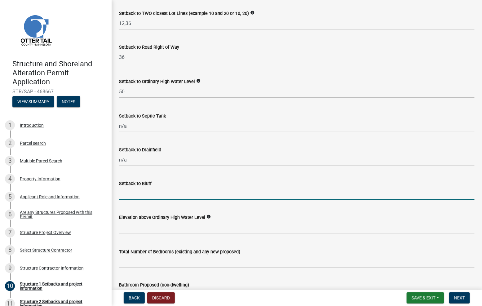
click at [126, 193] on input "Setback to Bluff" at bounding box center [296, 193] width 355 height 13
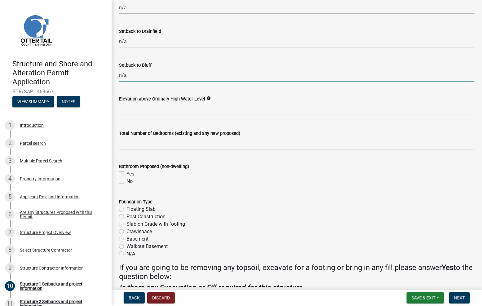
scroll to position [600, 0]
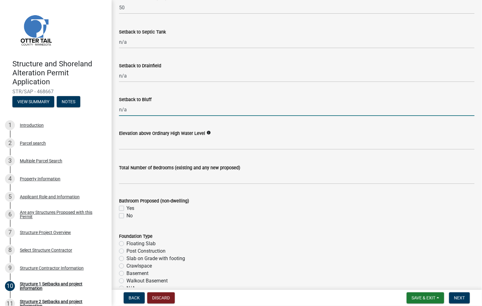
type input "n/a"
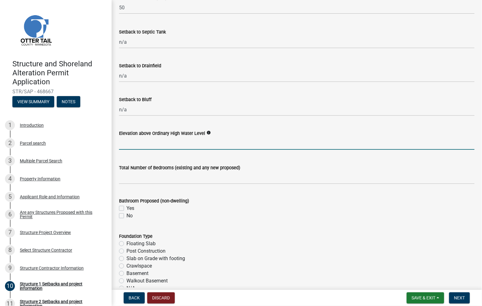
click at [137, 140] on input "text" at bounding box center [296, 143] width 355 height 13
type input "40"
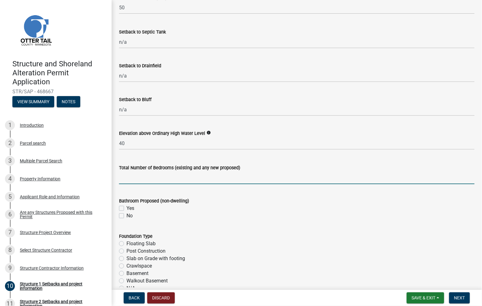
click at [135, 180] on input "text" at bounding box center [296, 177] width 355 height 13
type input "0"
click at [126, 217] on label "No" at bounding box center [129, 215] width 6 height 7
click at [126, 216] on input "No" at bounding box center [128, 214] width 4 height 4
checkbox input "true"
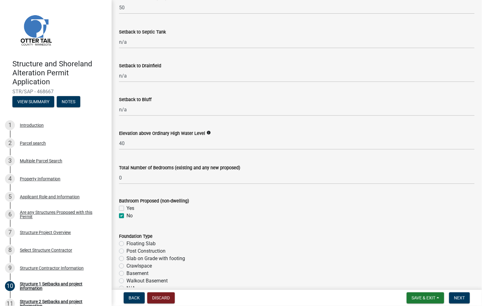
checkbox input "false"
checkbox input "true"
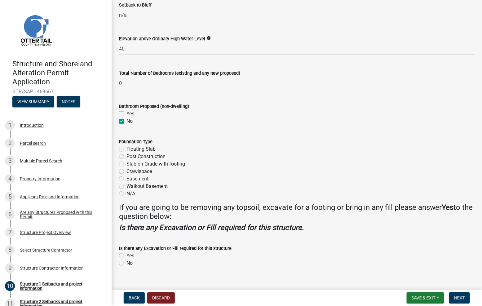
scroll to position [703, 0]
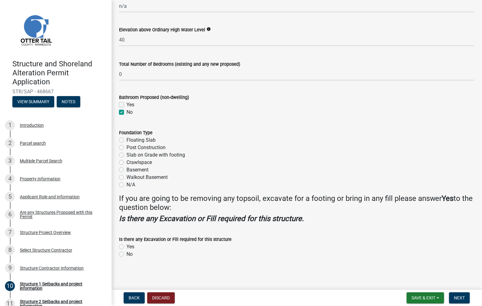
click at [126, 139] on label "Floating Slab" at bounding box center [140, 139] width 29 height 7
click at [126, 139] on input "Floating Slab" at bounding box center [128, 138] width 4 height 4
radio input "true"
click at [129, 249] on label "Yes" at bounding box center [130, 246] width 8 height 7
click at [129, 247] on input "Yes" at bounding box center [128, 245] width 4 height 4
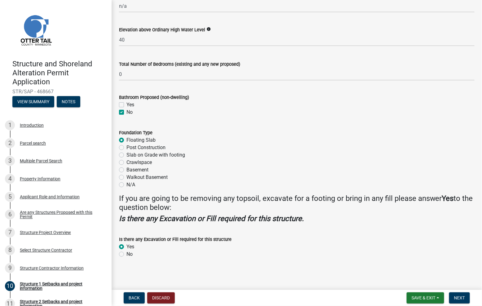
radio input "true"
click at [459, 295] on span "Next" at bounding box center [459, 297] width 11 height 5
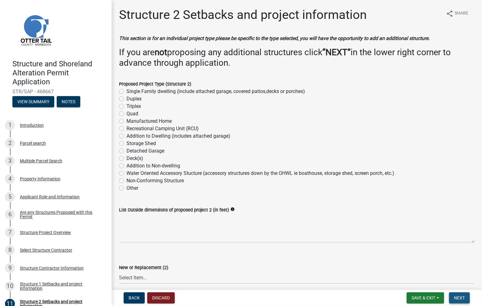
click at [464, 298] on span "Next" at bounding box center [459, 297] width 11 height 5
click at [461, 298] on span "Next" at bounding box center [459, 297] width 11 height 5
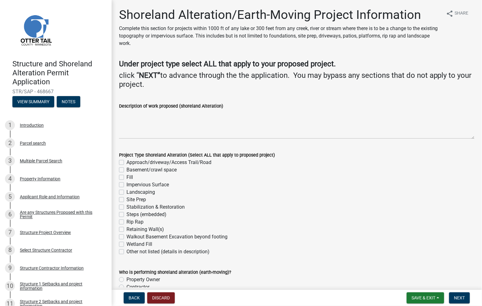
scroll to position [33, 0]
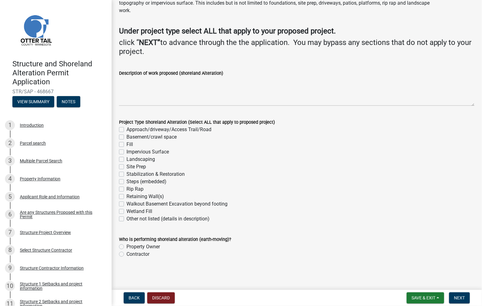
click at [126, 144] on label "Fill" at bounding box center [129, 144] width 7 height 7
click at [126, 144] on input "Fill" at bounding box center [128, 143] width 4 height 4
checkbox input "true"
checkbox input "false"
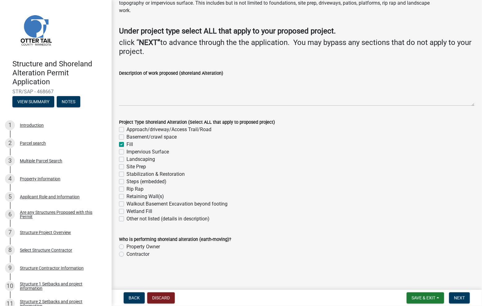
checkbox input "true"
checkbox input "false"
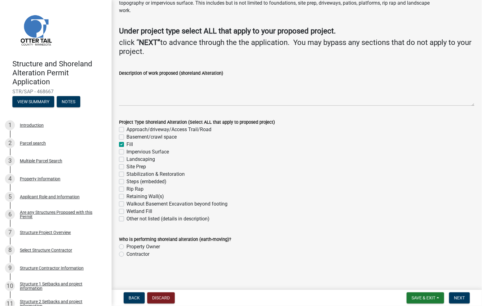
checkbox input "false"
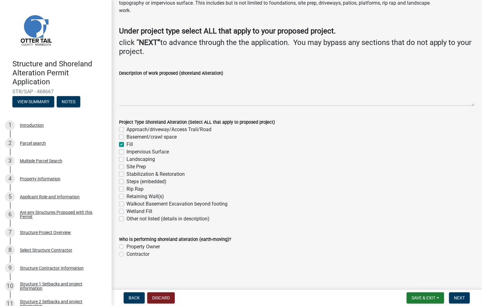
checkbox input "false"
click at [126, 143] on label "Fill" at bounding box center [129, 144] width 7 height 7
click at [126, 143] on input "Fill" at bounding box center [128, 143] width 4 height 4
checkbox input "false"
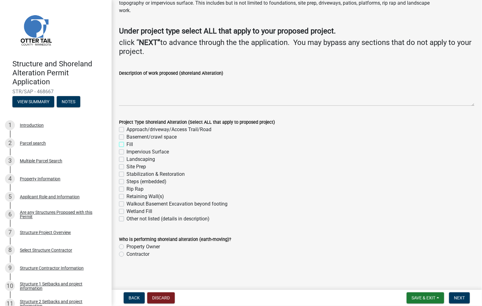
checkbox input "false"
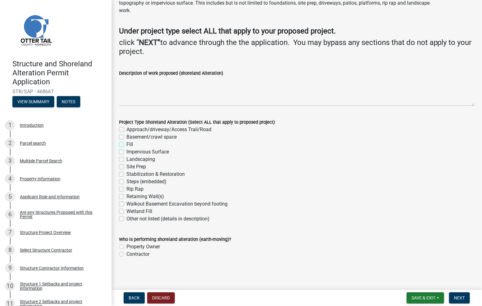
checkbox input "false"
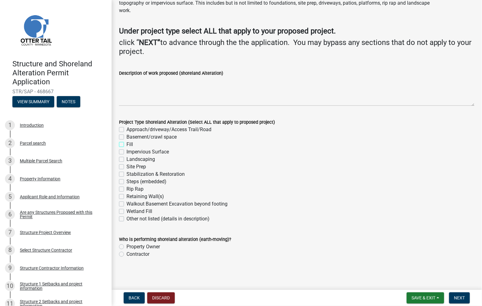
checkbox input "false"
click at [461, 298] on span "Next" at bounding box center [459, 297] width 11 height 5
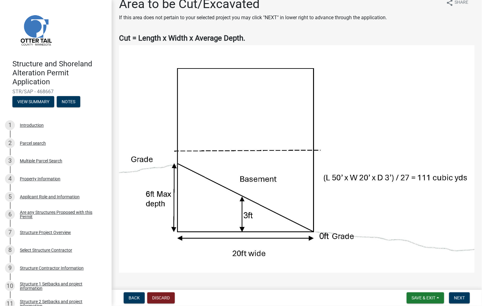
scroll to position [0, 0]
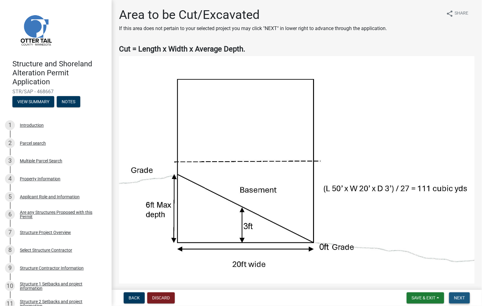
click at [464, 296] on span "Next" at bounding box center [459, 297] width 11 height 5
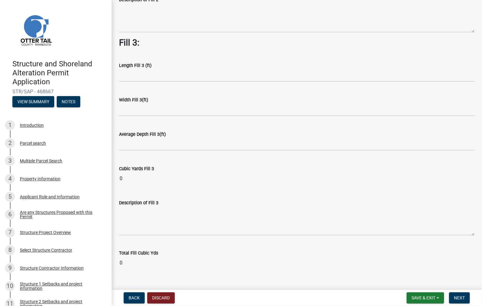
scroll to position [423, 0]
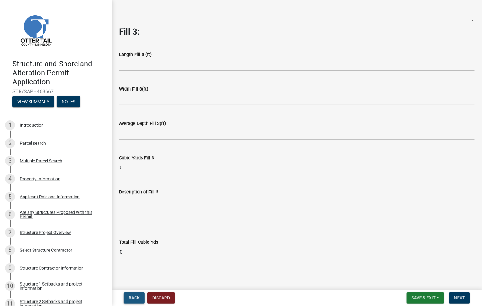
click at [136, 297] on span "Back" at bounding box center [134, 297] width 11 height 5
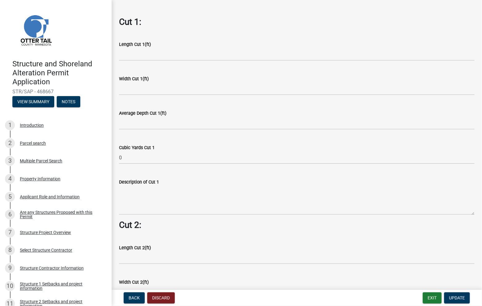
scroll to position [310, 0]
click at [456, 296] on span "Update" at bounding box center [457, 297] width 16 height 5
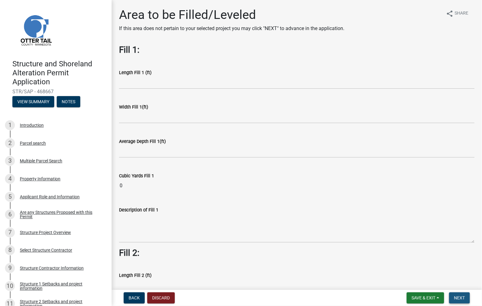
click at [461, 295] on span "Next" at bounding box center [459, 297] width 11 height 5
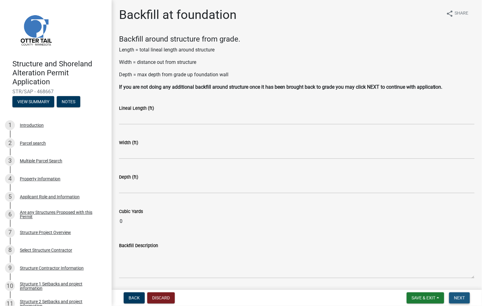
click at [457, 295] on span "Next" at bounding box center [459, 297] width 11 height 5
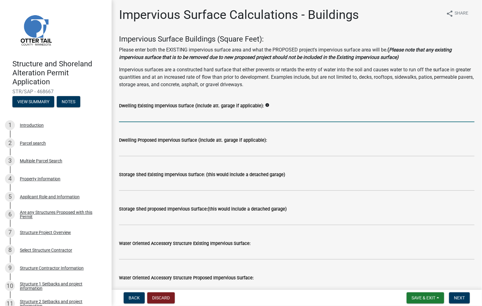
click at [129, 115] on input "text" at bounding box center [296, 115] width 355 height 13
type input "1005"
click at [123, 149] on input "text" at bounding box center [296, 150] width 355 height 13
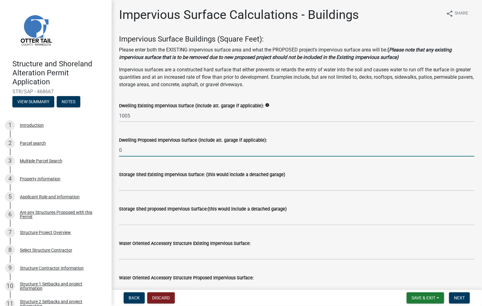
type input "0"
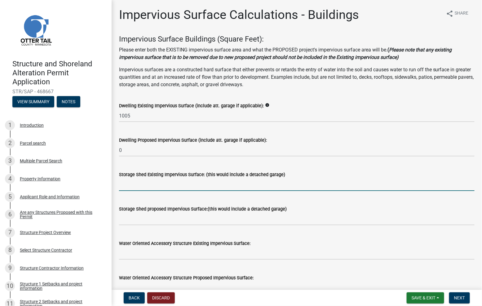
click at [120, 183] on input "text" at bounding box center [296, 184] width 355 height 13
click at [121, 186] on input "text" at bounding box center [296, 184] width 355 height 13
type input "153"
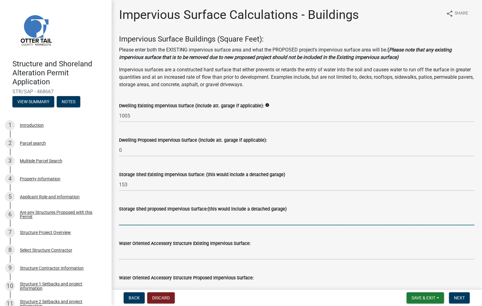
click at [123, 221] on input "text" at bounding box center [296, 218] width 355 height 13
click at [134, 219] on input "text" at bounding box center [296, 218] width 355 height 13
type input "1000"
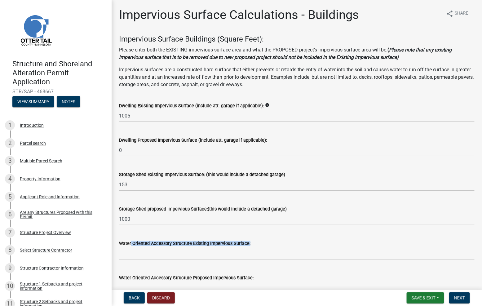
click at [125, 249] on form "Water Oriented Accessory Structure Existing Impervious Surface:" at bounding box center [296, 249] width 355 height 20
click at [138, 267] on div "Water Oriented Accessory Structure Proposed Impervious Surface:" at bounding box center [296, 279] width 355 height 29
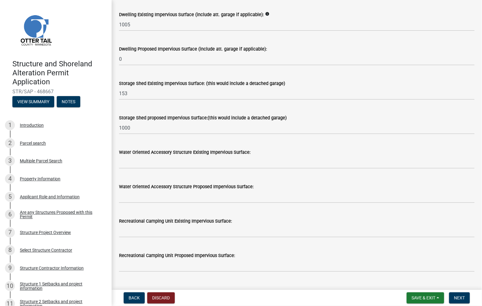
scroll to position [103, 0]
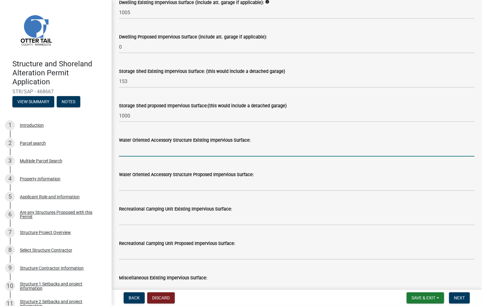
click at [135, 149] on input "text" at bounding box center [296, 150] width 355 height 13
type input "0"
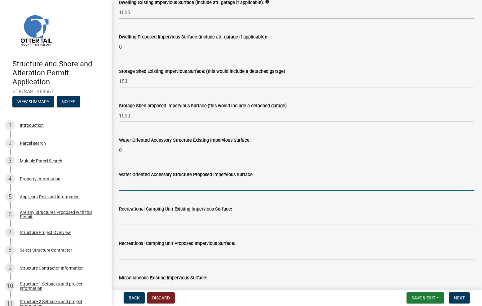
click at [130, 188] on input "text" at bounding box center [296, 184] width 355 height 13
type input "0"
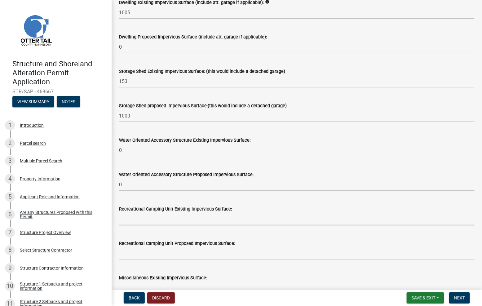
click at [134, 219] on input "text" at bounding box center [296, 218] width 355 height 13
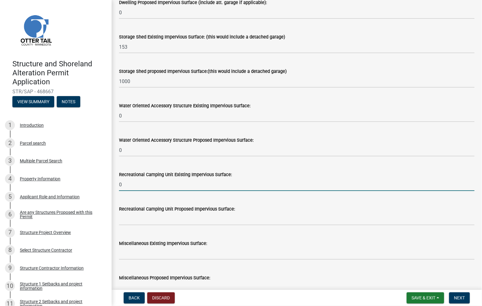
type input "0"
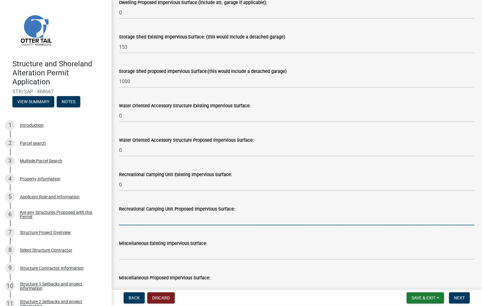
click at [126, 219] on input "text" at bounding box center [296, 218] width 355 height 13
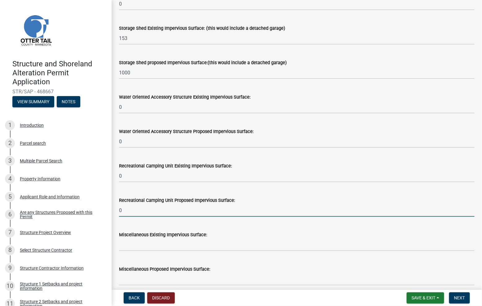
scroll to position [172, 0]
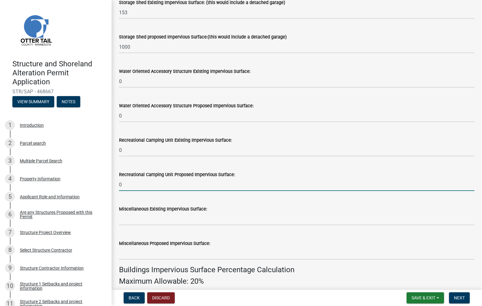
type input "0"
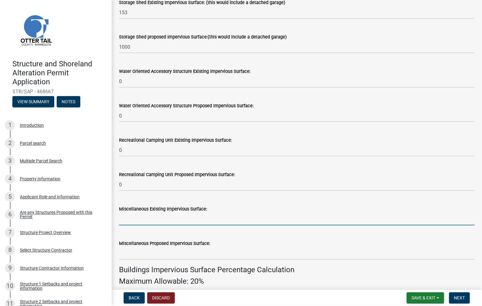
click at [128, 219] on input "text" at bounding box center [296, 218] width 355 height 13
click at [126, 218] on input "text" at bounding box center [296, 218] width 355 height 13
type input "2528"
click at [122, 250] on input "text" at bounding box center [296, 253] width 355 height 13
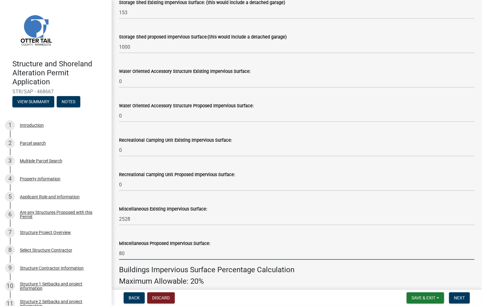
type input "80"
click at [155, 212] on input "2528" at bounding box center [296, 218] width 355 height 13
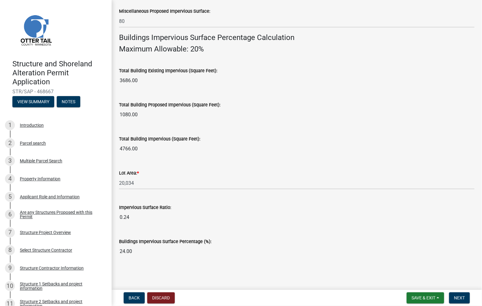
scroll to position [370, 0]
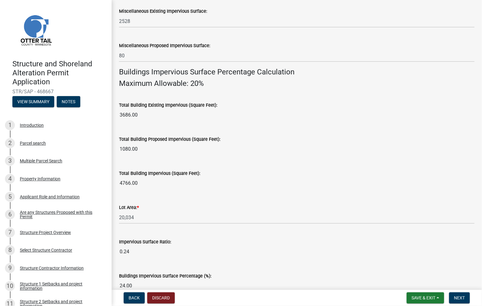
click at [140, 114] on input "3686.00" at bounding box center [296, 115] width 355 height 12
click at [141, 116] on input "3686.00" at bounding box center [296, 115] width 355 height 12
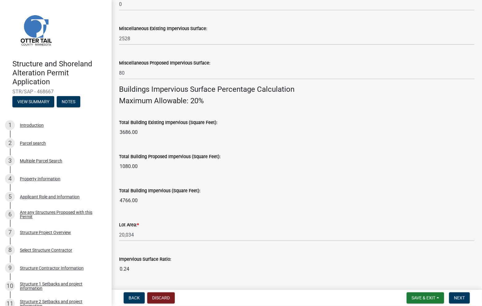
scroll to position [378, 0]
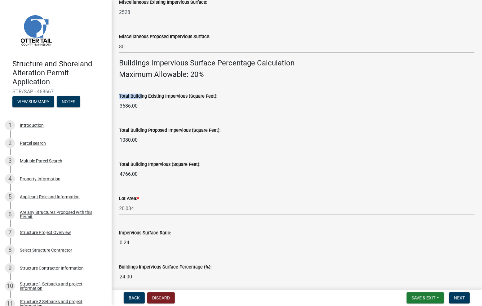
drag, startPoint x: 140, startPoint y: 96, endPoint x: 137, endPoint y: 107, distance: 10.9
click at [137, 107] on div "Total Building Existing Impervious (Square Feet): 3686.00" at bounding box center [296, 98] width 355 height 28
click at [140, 107] on input "3686.00" at bounding box center [296, 106] width 355 height 12
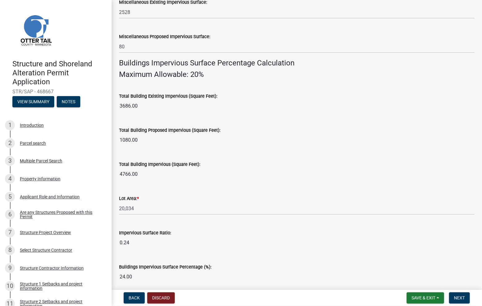
click at [137, 103] on input "3686.00" at bounding box center [296, 106] width 355 height 12
click at [138, 107] on input "3686.00" at bounding box center [296, 106] width 355 height 12
click at [135, 103] on input "3686.00" at bounding box center [296, 106] width 355 height 12
drag, startPoint x: 121, startPoint y: 107, endPoint x: 151, endPoint y: 106, distance: 30.1
click at [151, 106] on input "3686.00" at bounding box center [296, 106] width 355 height 12
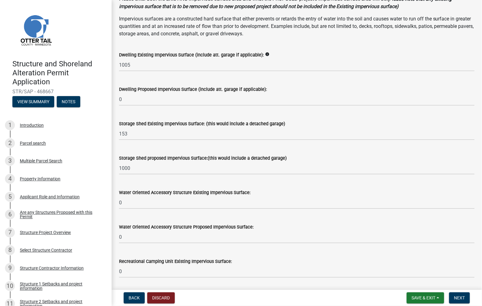
scroll to position [69, 0]
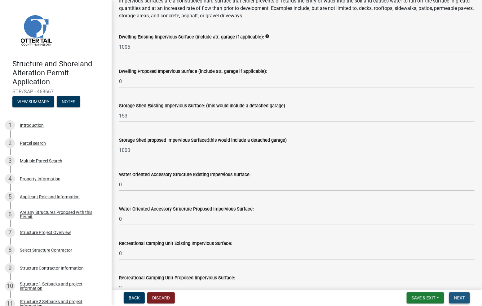
click at [460, 299] on span "Next" at bounding box center [459, 297] width 11 height 5
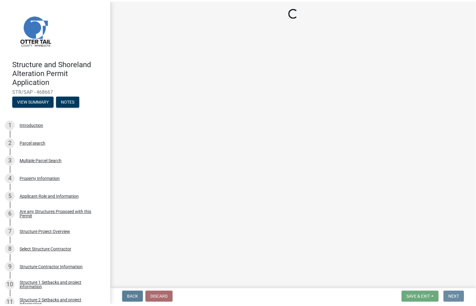
scroll to position [0, 0]
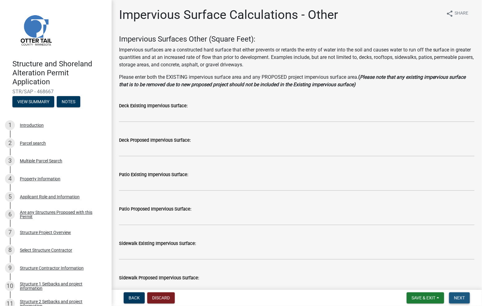
click at [462, 296] on span "Next" at bounding box center [459, 297] width 11 height 5
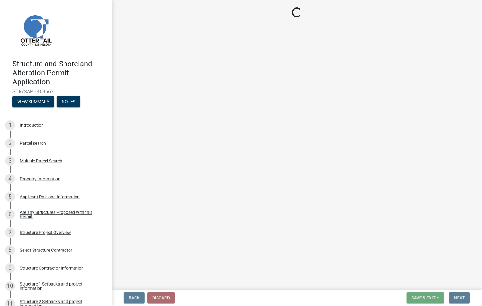
drag, startPoint x: 438, startPoint y: 250, endPoint x: 425, endPoint y: 274, distance: 27.4
click at [437, 252] on main "Loading..." at bounding box center [297, 143] width 370 height 287
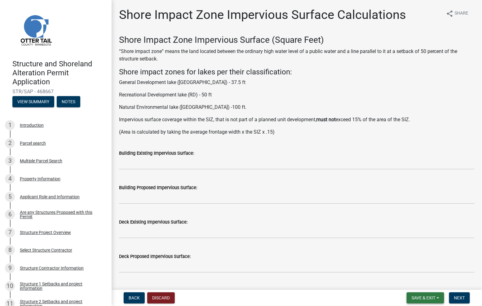
click at [426, 300] on span "Save & Exit" at bounding box center [423, 297] width 24 height 5
click at [419, 282] on button "Save & Exit" at bounding box center [419, 281] width 50 height 15
